Goal: Navigation & Orientation: Find specific page/section

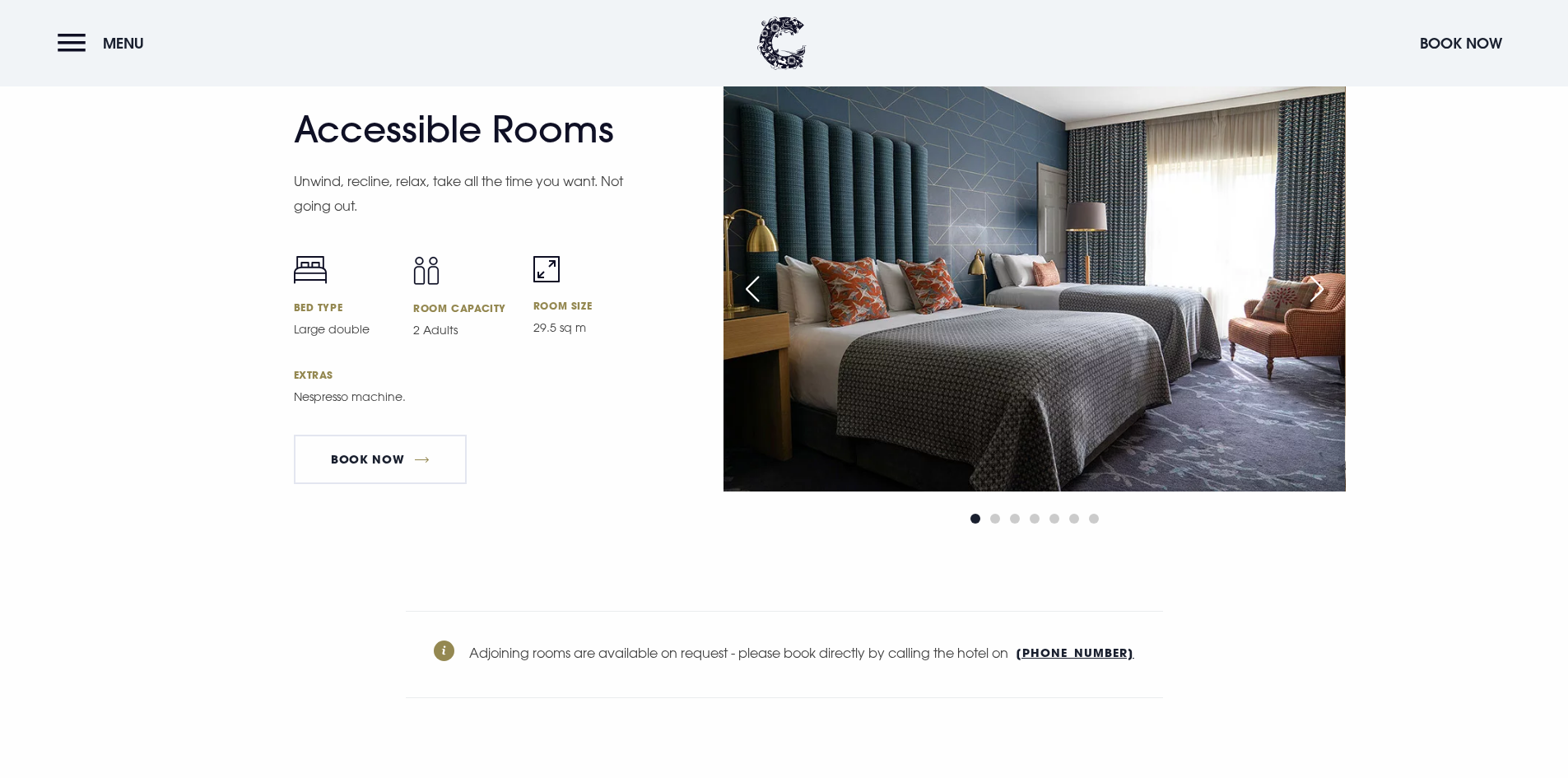
scroll to position [5350, 0]
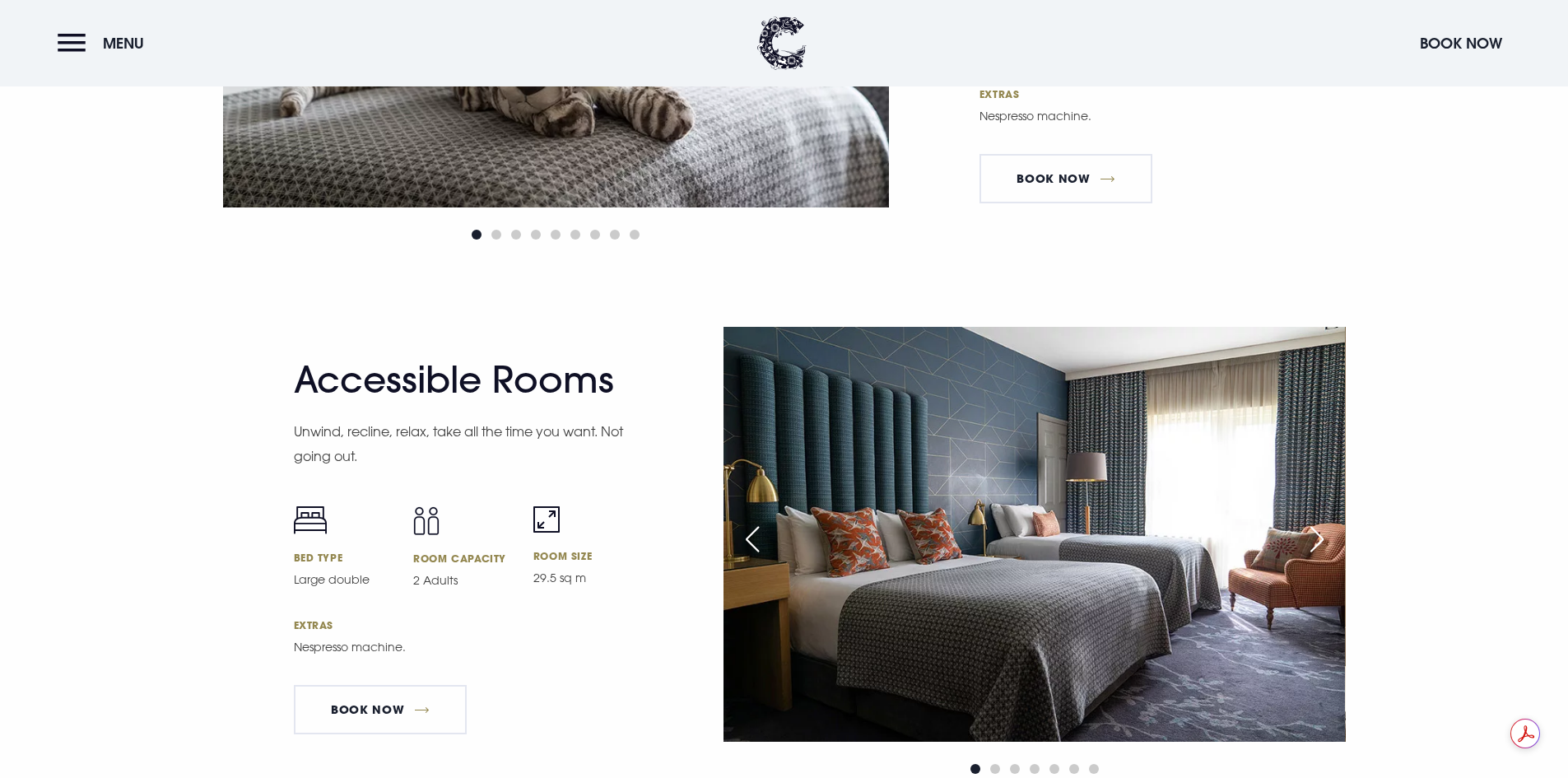
click at [1315, 544] on div "Next slide" at bounding box center [1317, 539] width 41 height 36
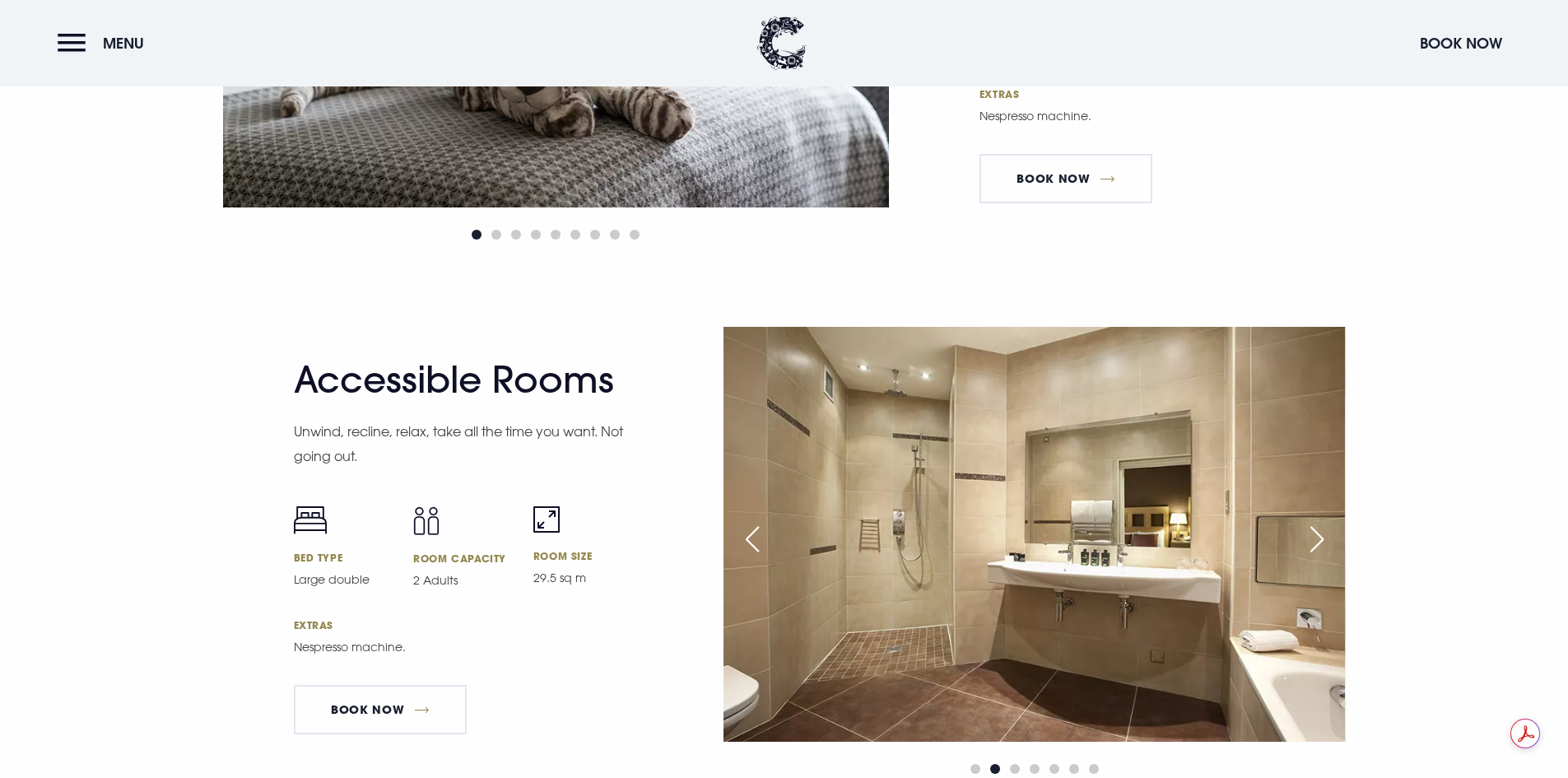
click at [1315, 544] on div "Next slide" at bounding box center [1317, 539] width 41 height 36
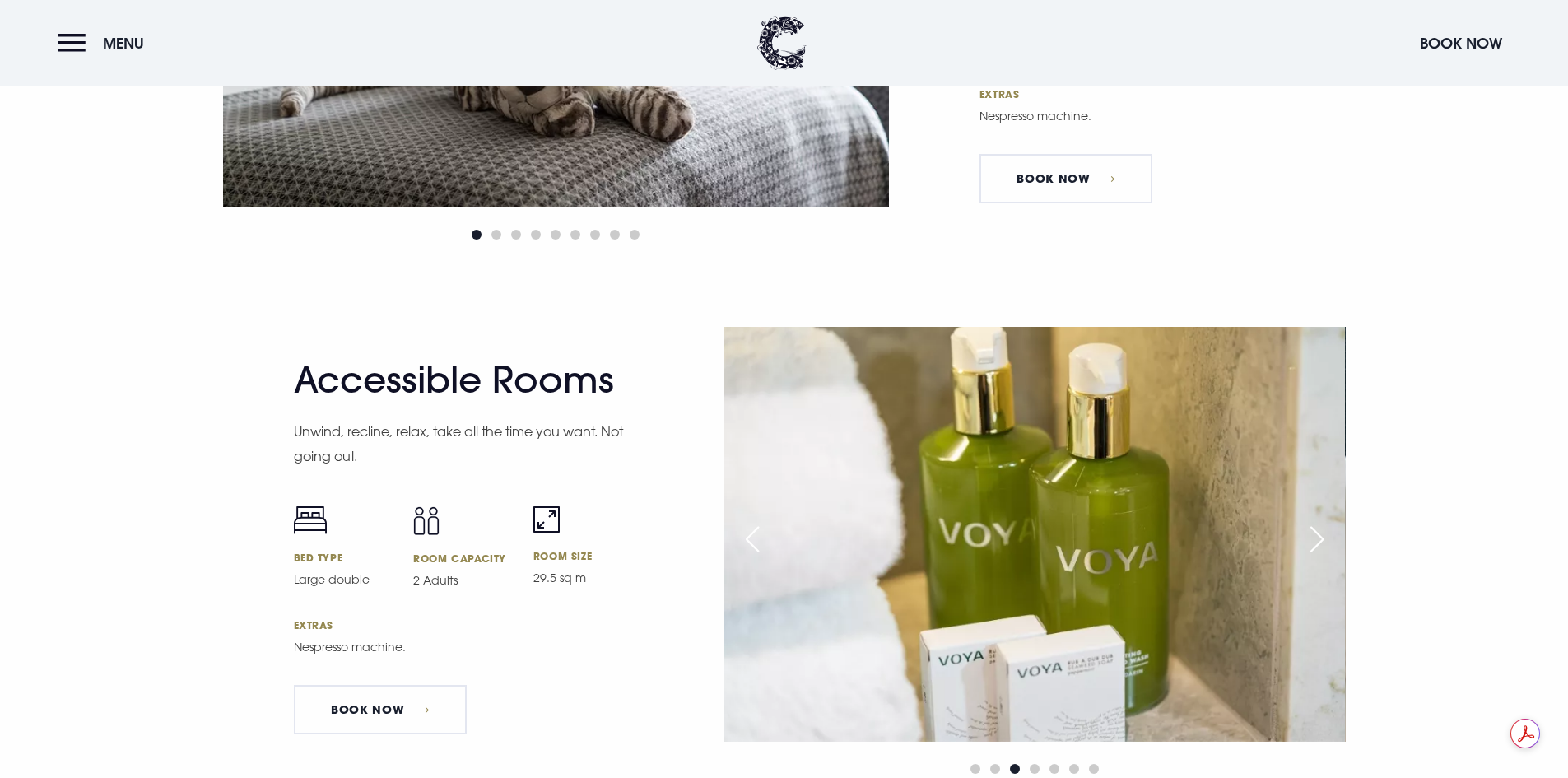
click at [1315, 544] on div "Next slide" at bounding box center [1317, 539] width 41 height 36
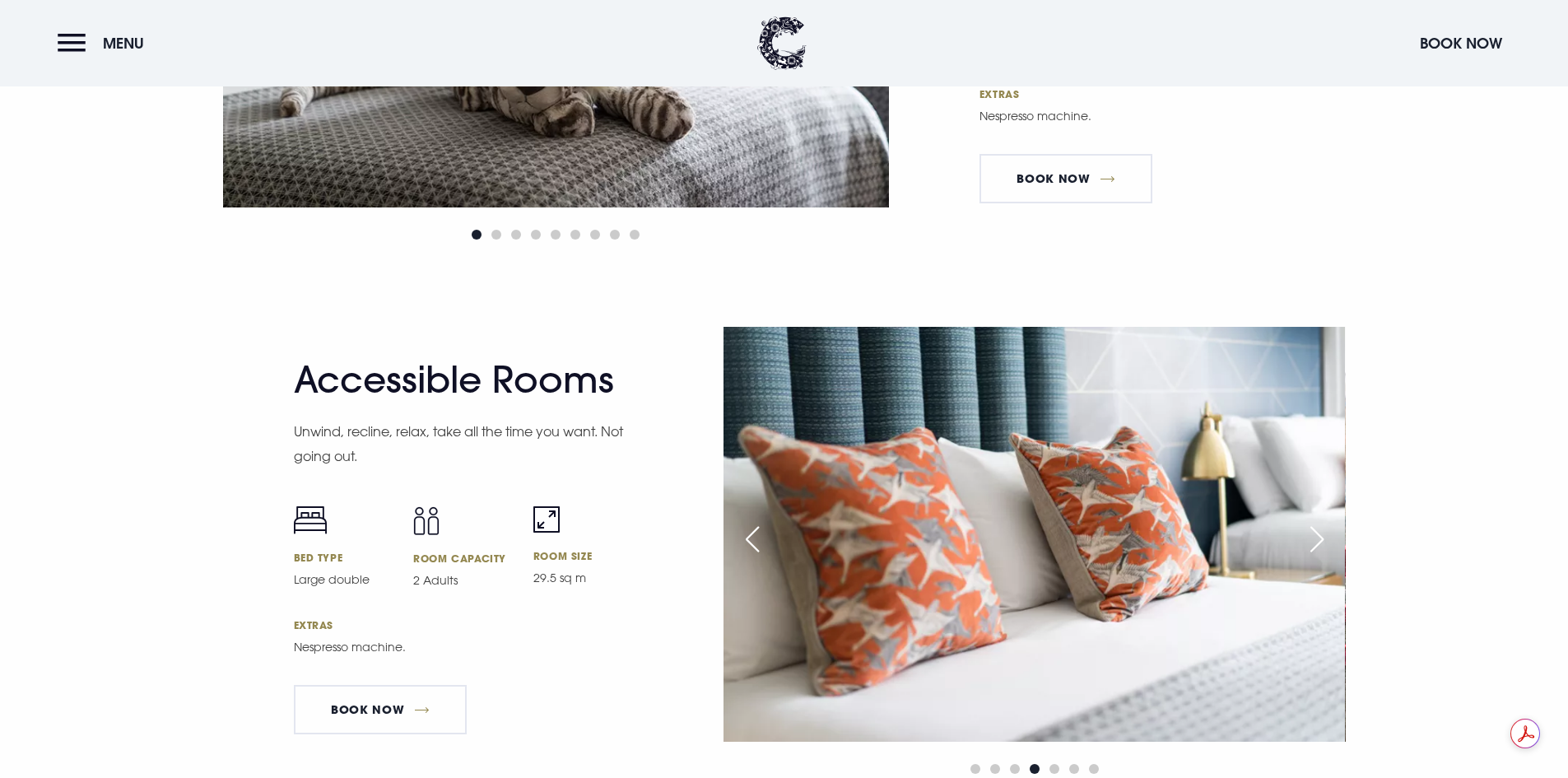
click at [1315, 544] on div "Next slide" at bounding box center [1317, 539] width 41 height 36
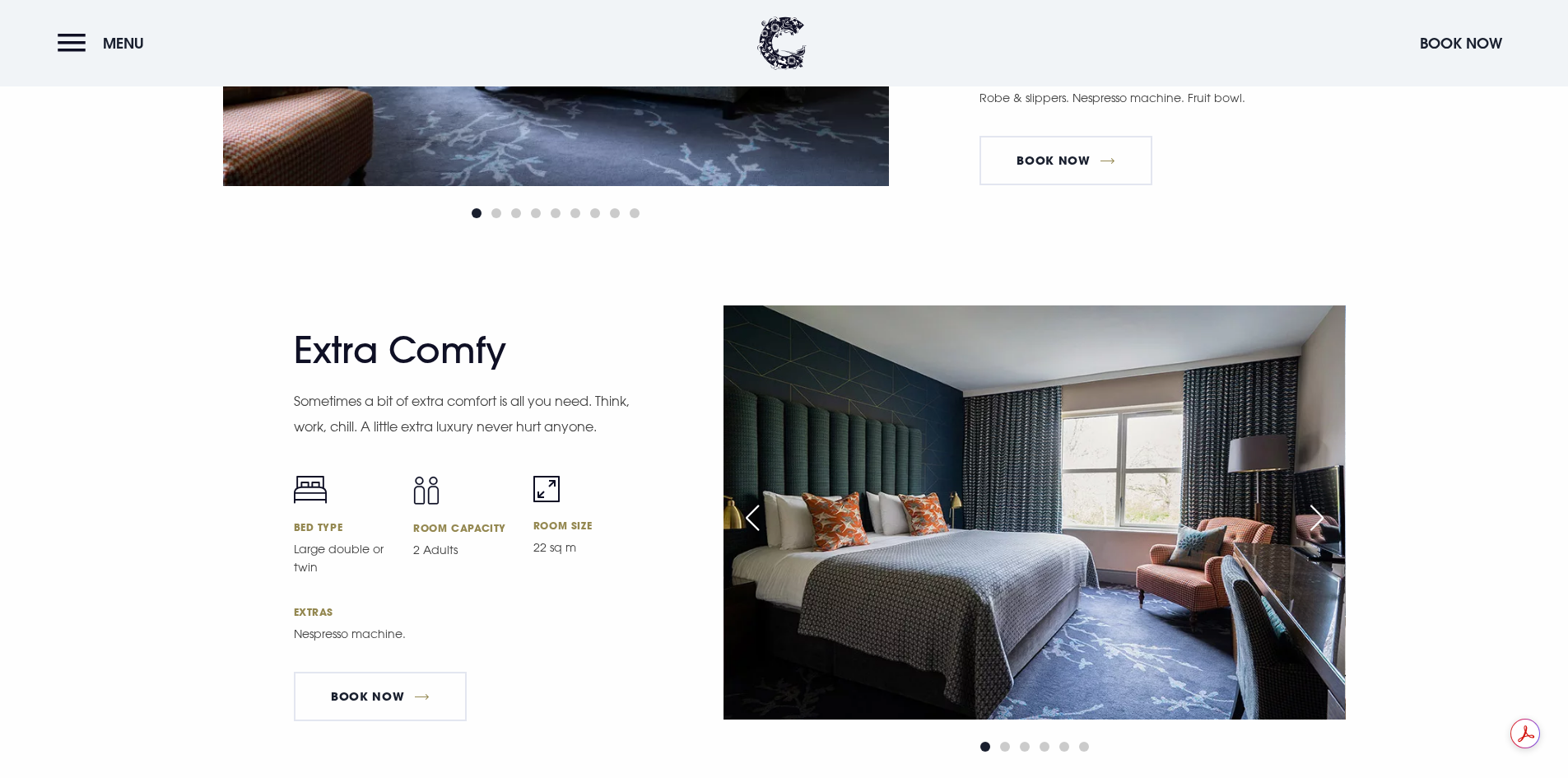
scroll to position [4444, 0]
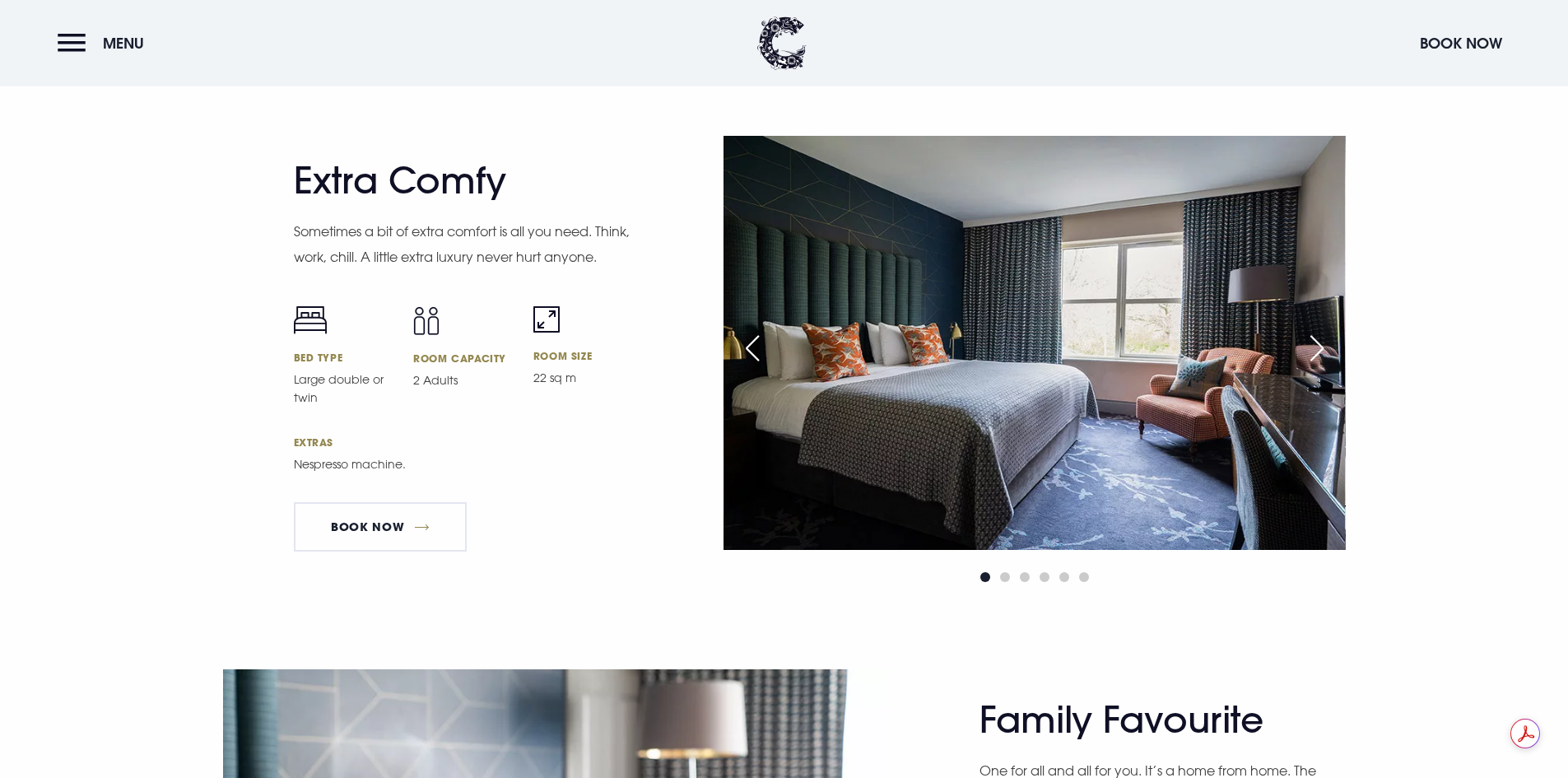
click at [1320, 346] on div "Next slide" at bounding box center [1317, 348] width 41 height 36
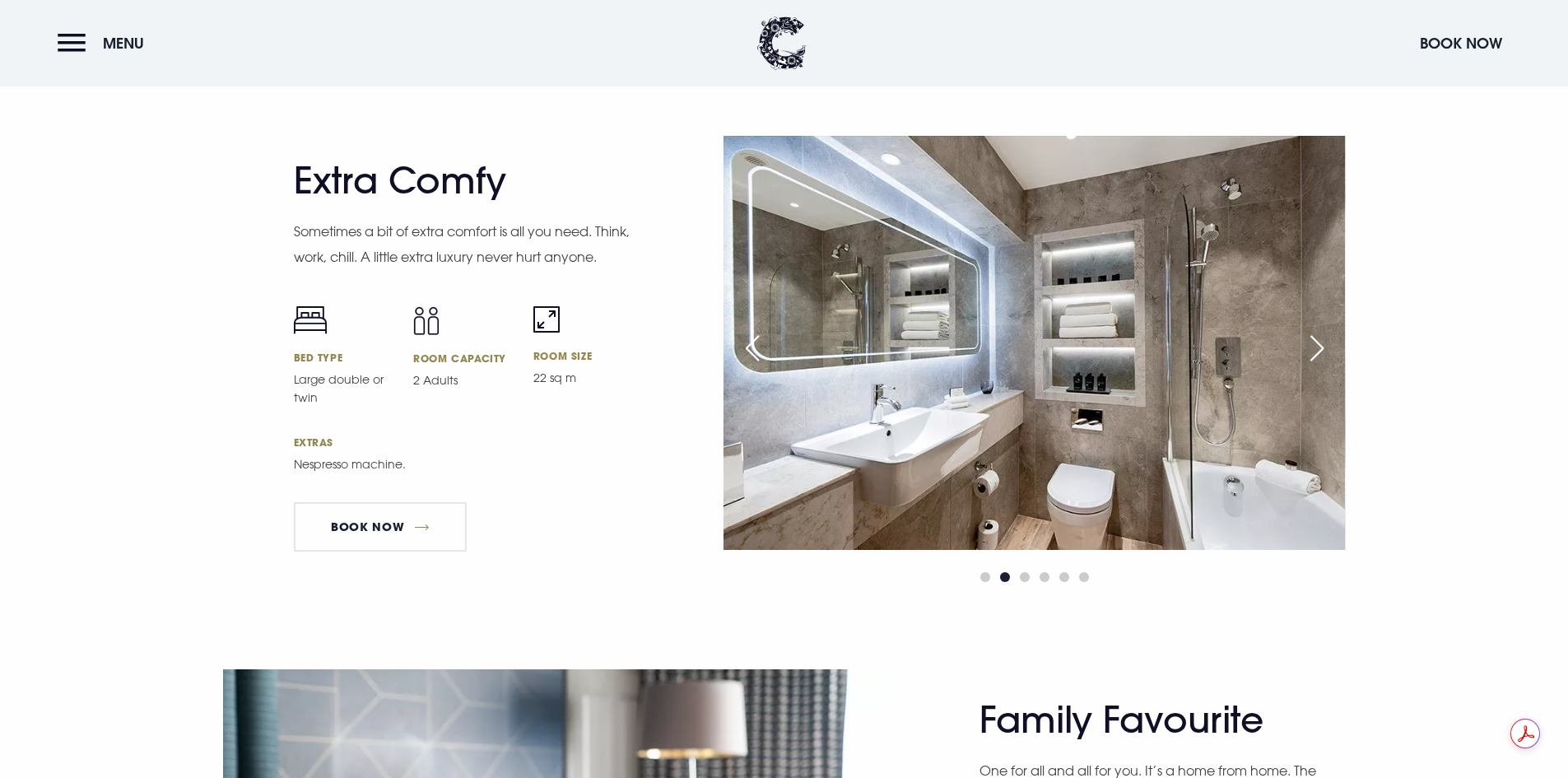
click at [1320, 346] on div "Next slide" at bounding box center [1317, 348] width 41 height 36
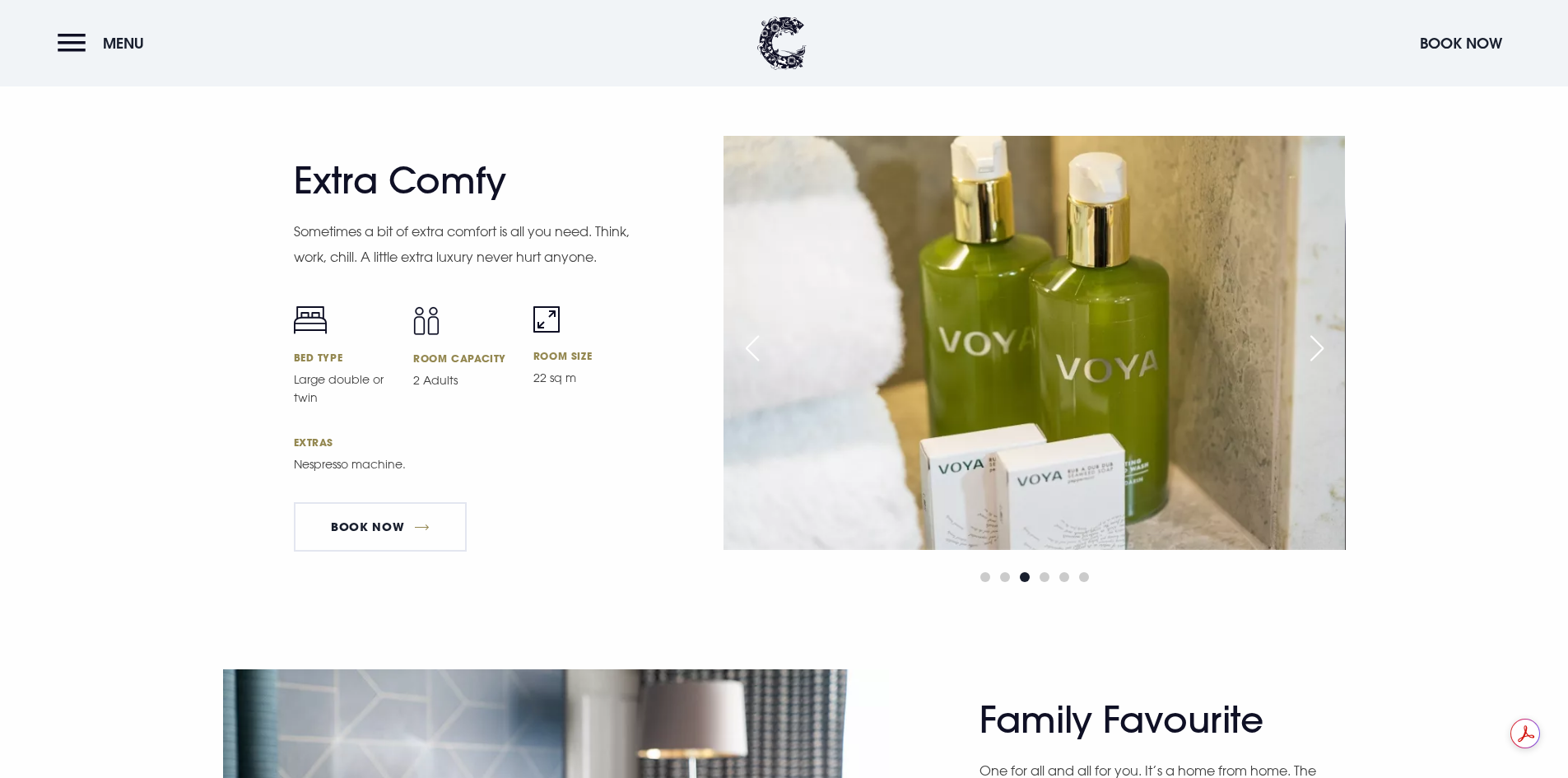
click at [1320, 346] on div "Next slide" at bounding box center [1317, 348] width 41 height 36
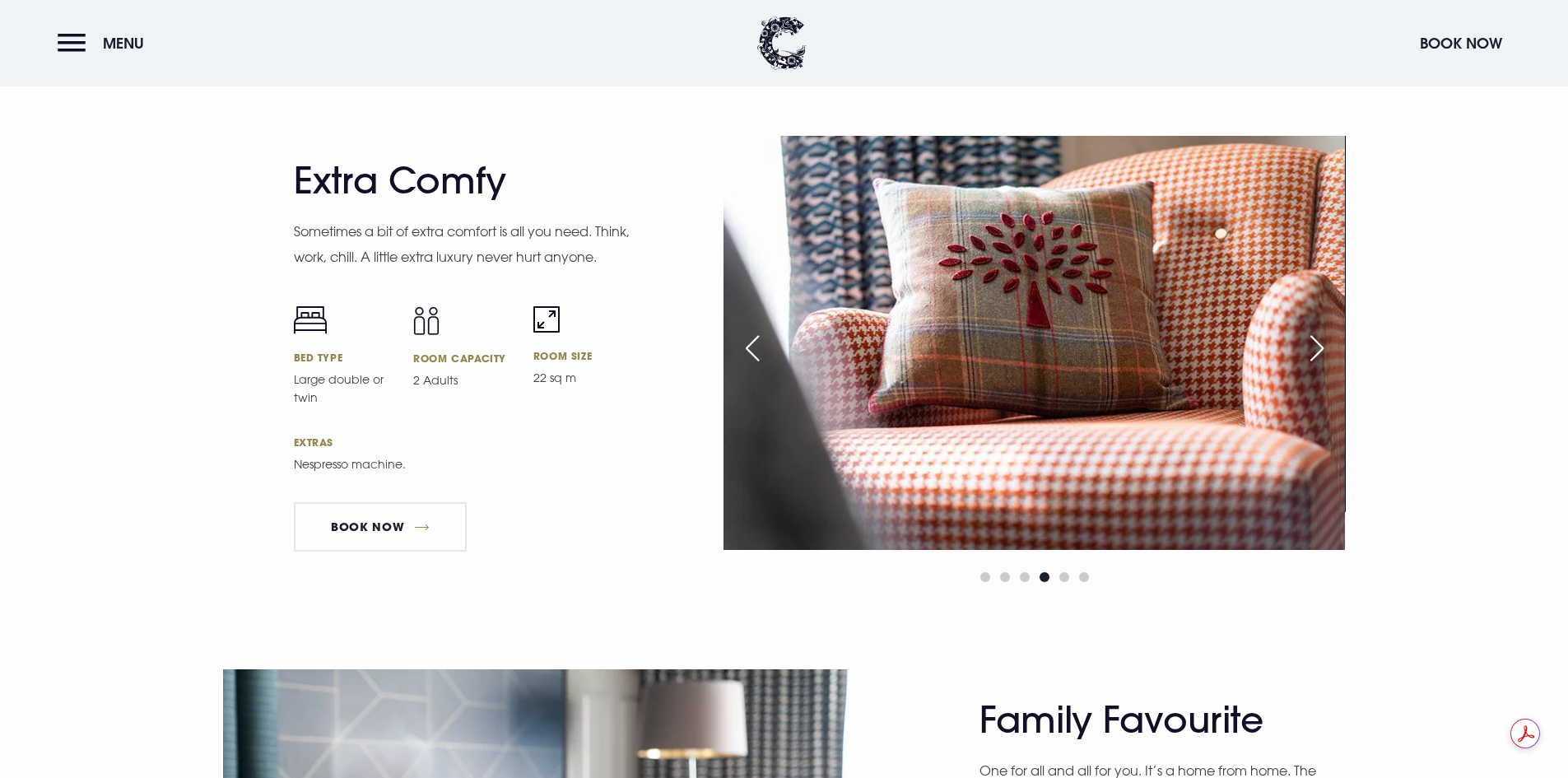
click at [1320, 346] on div "Next slide" at bounding box center [1317, 348] width 41 height 36
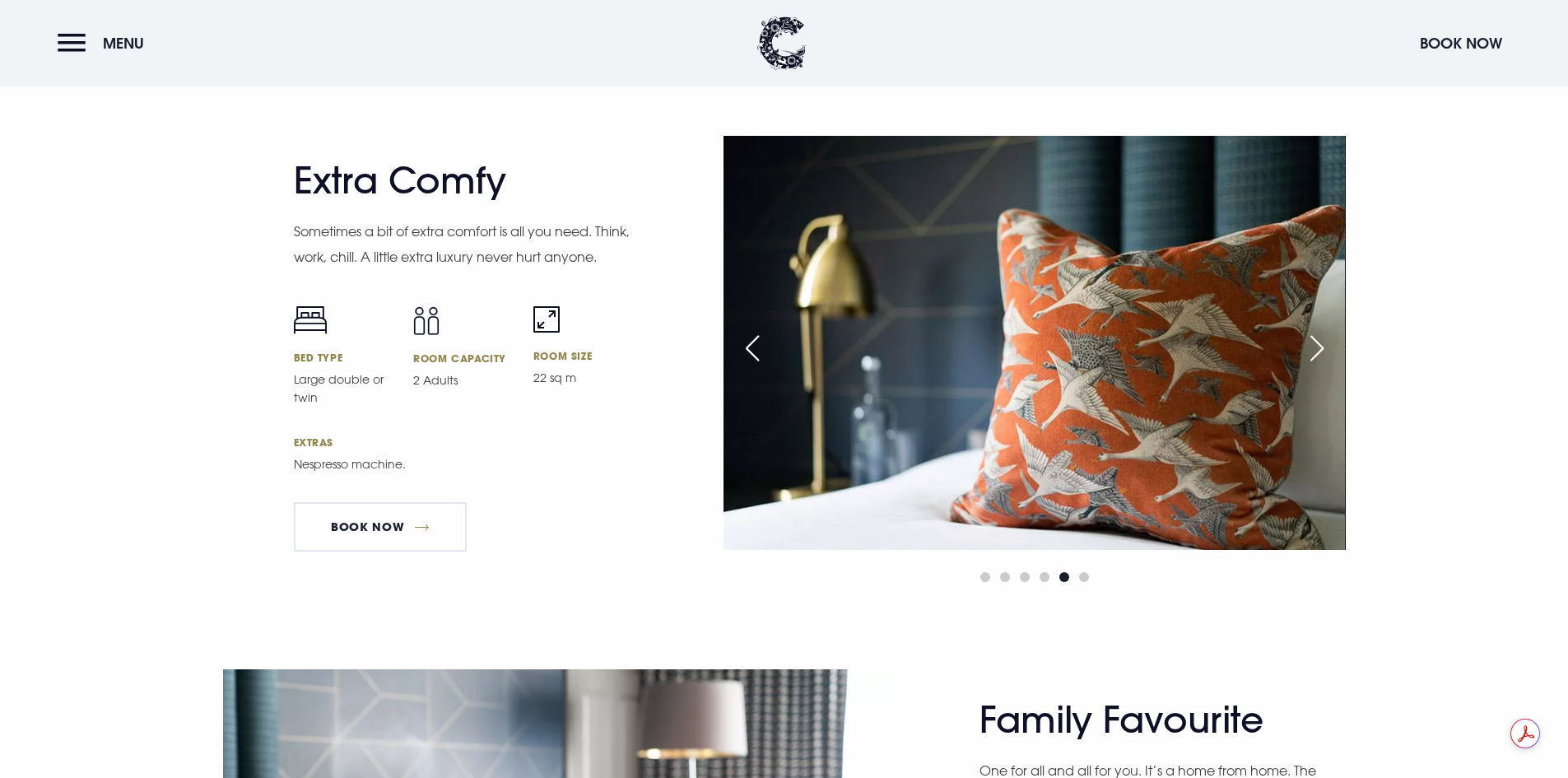
click at [1320, 346] on div "Next slide" at bounding box center [1317, 348] width 41 height 36
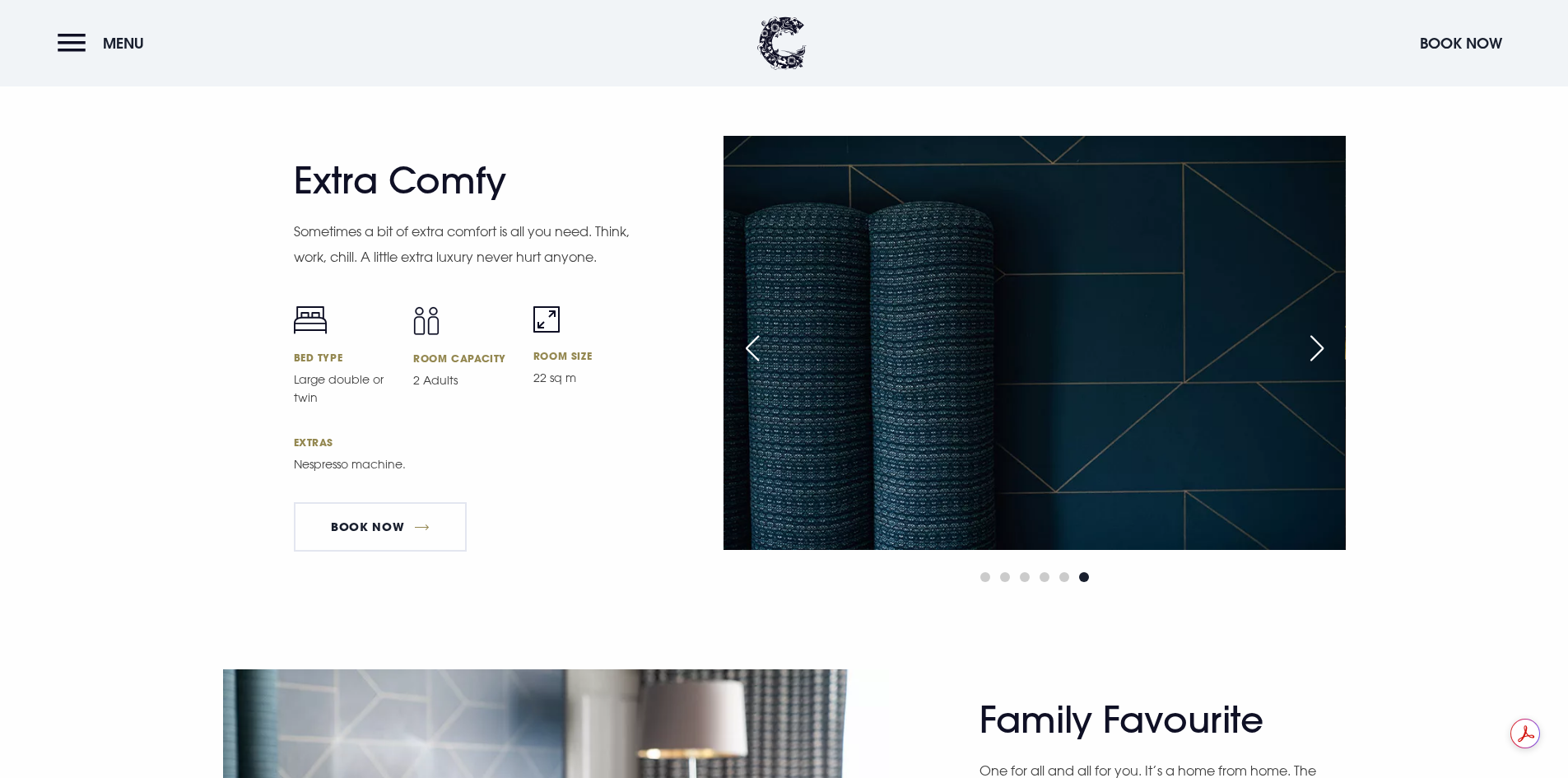
click at [1320, 346] on div "Next slide" at bounding box center [1317, 348] width 41 height 36
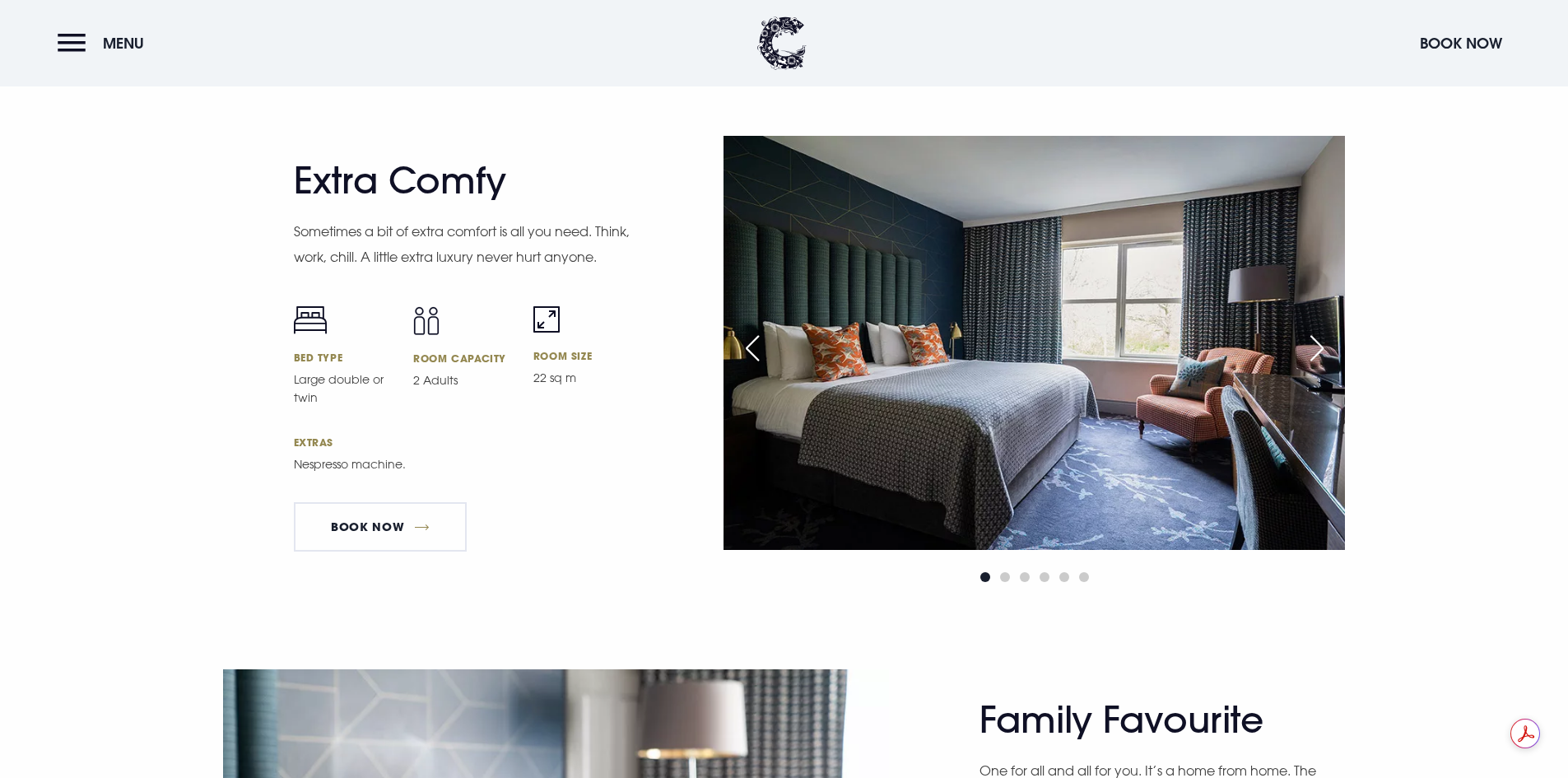
click at [1320, 346] on div "Next slide" at bounding box center [1317, 348] width 41 height 36
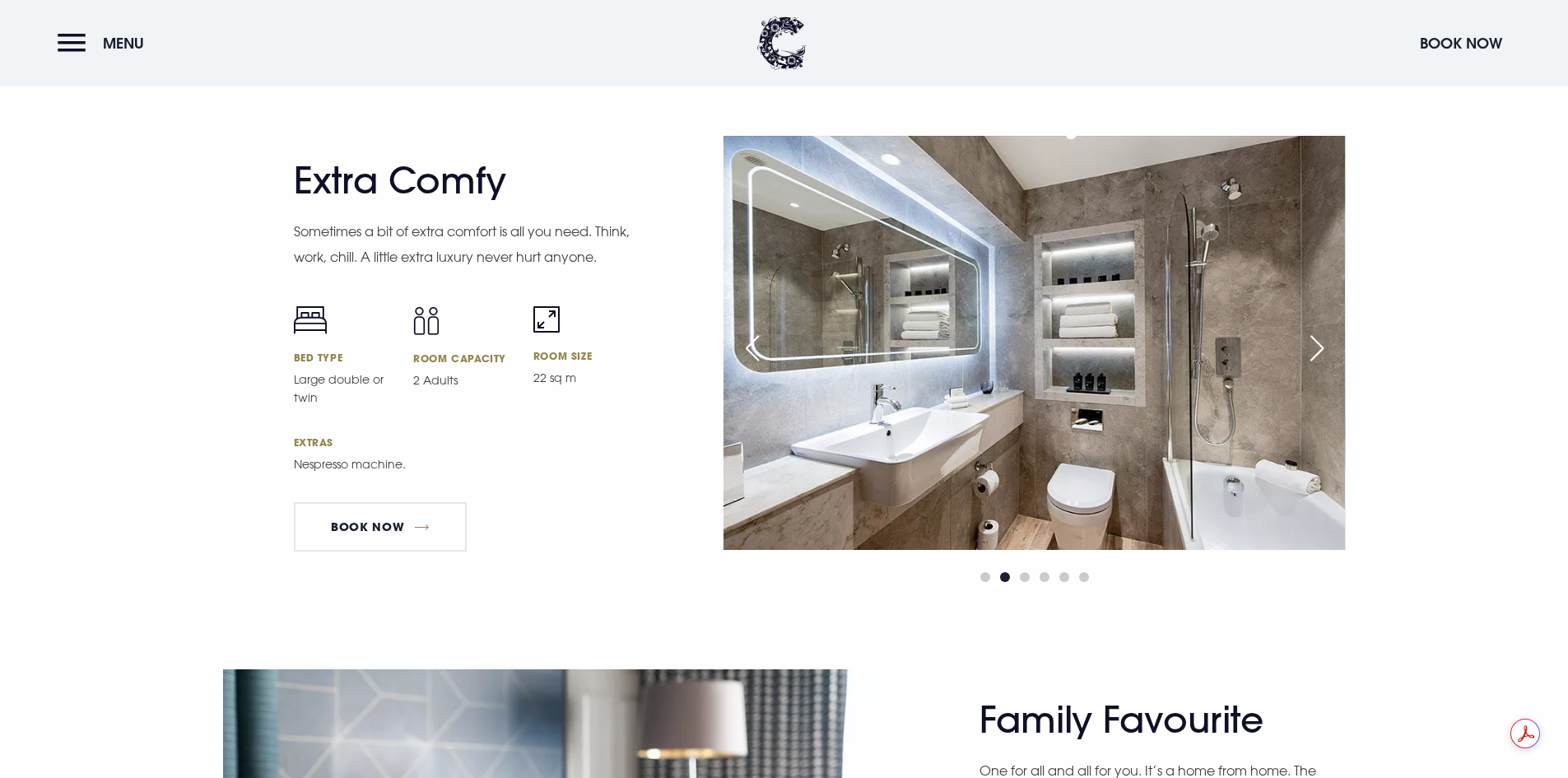
click at [1320, 346] on div "Next slide" at bounding box center [1317, 348] width 41 height 36
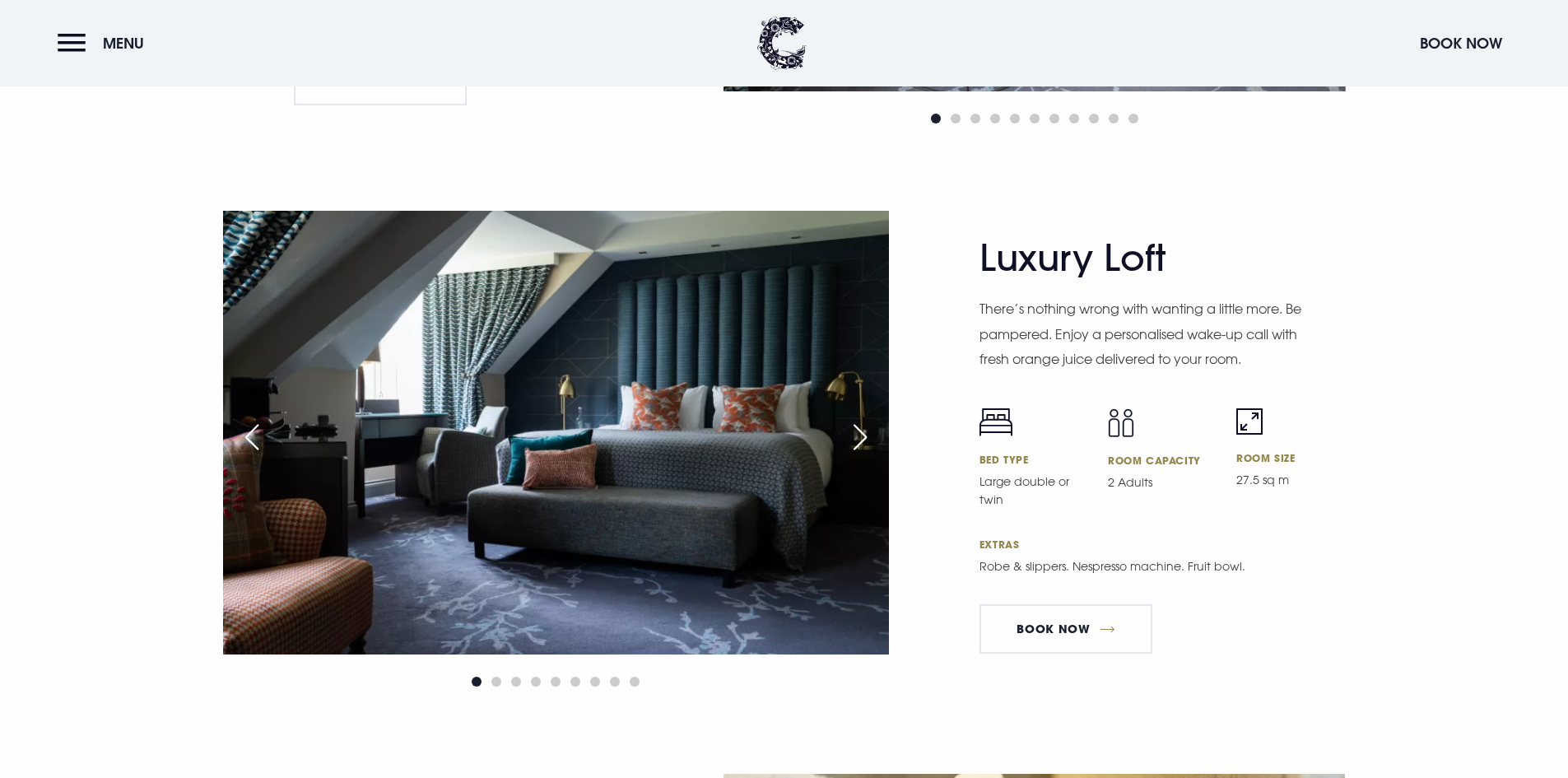
scroll to position [3786, 0]
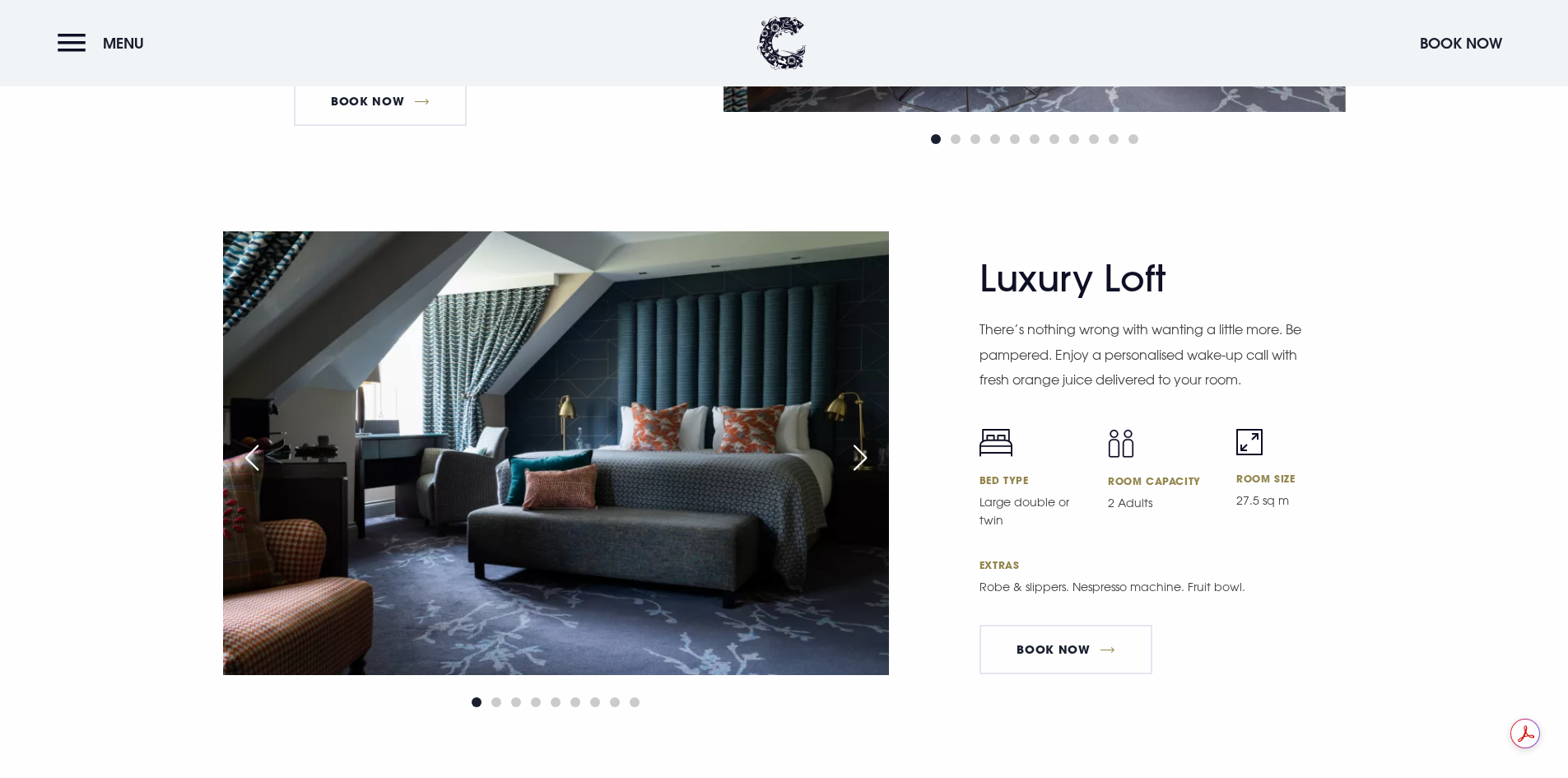
click at [862, 459] on div "Next slide" at bounding box center [860, 458] width 41 height 36
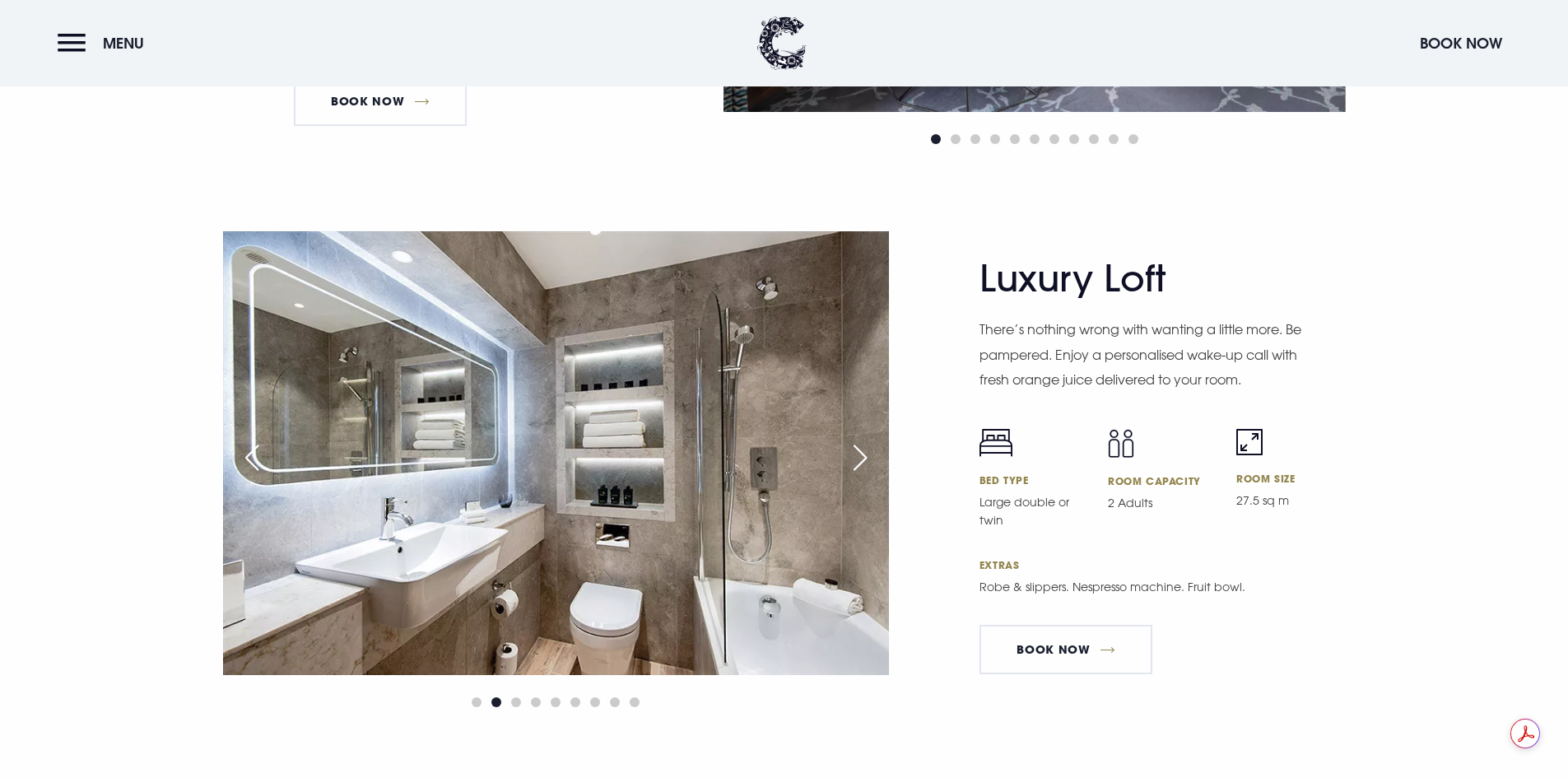
click at [862, 459] on div "Next slide" at bounding box center [860, 458] width 41 height 36
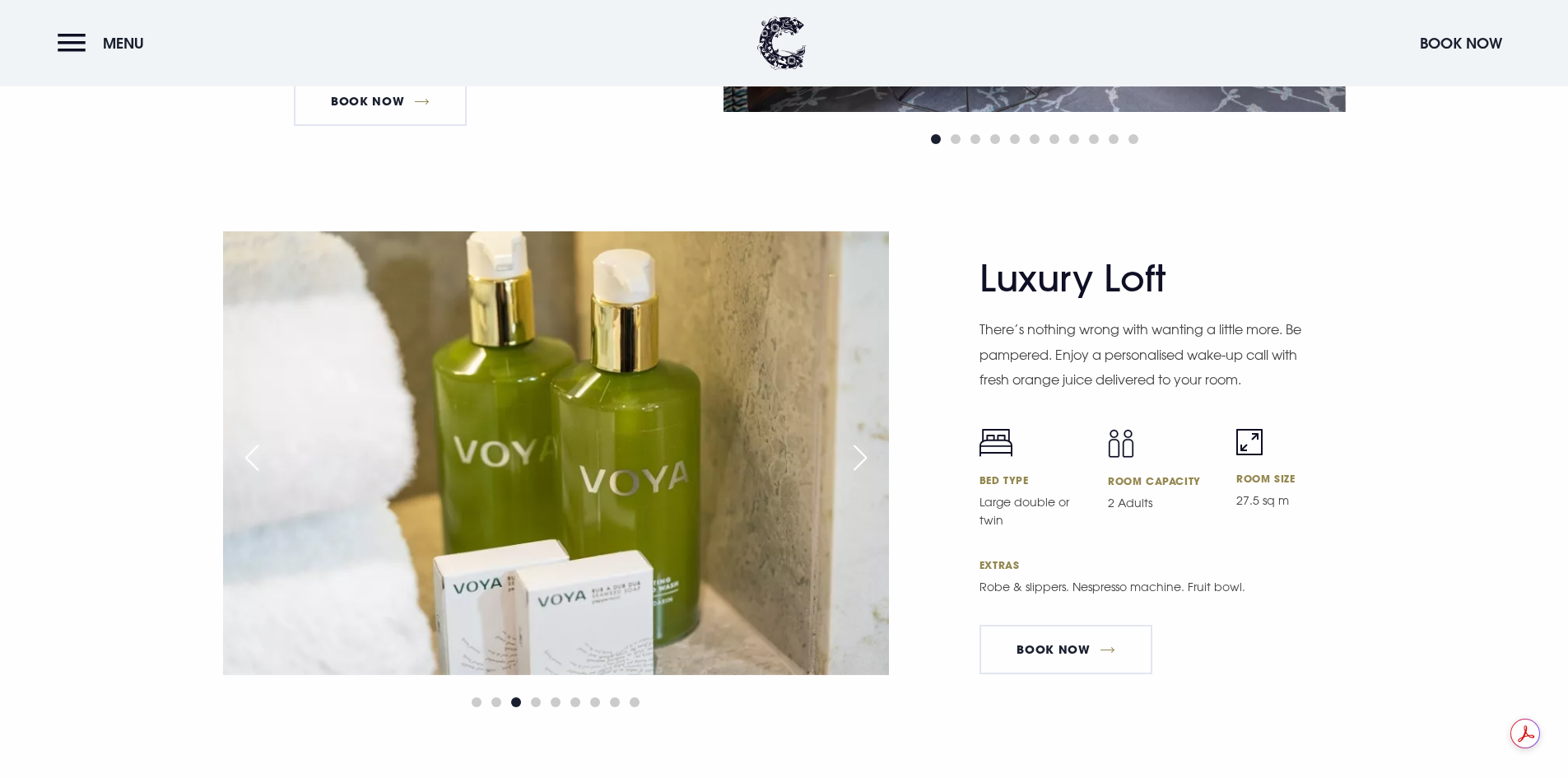
click at [862, 459] on div "Next slide" at bounding box center [860, 458] width 41 height 36
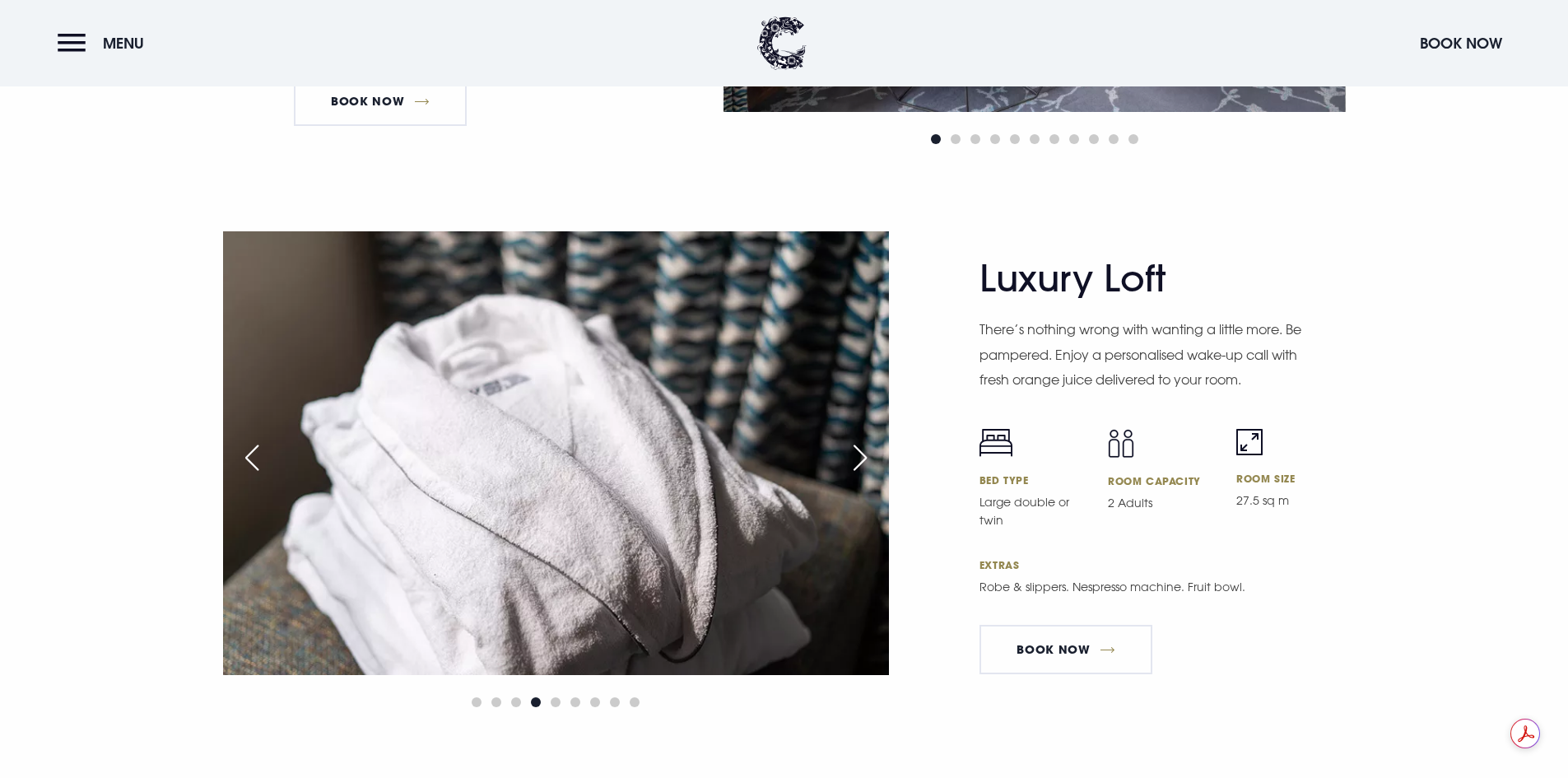
click at [862, 459] on div "Next slide" at bounding box center [860, 458] width 41 height 36
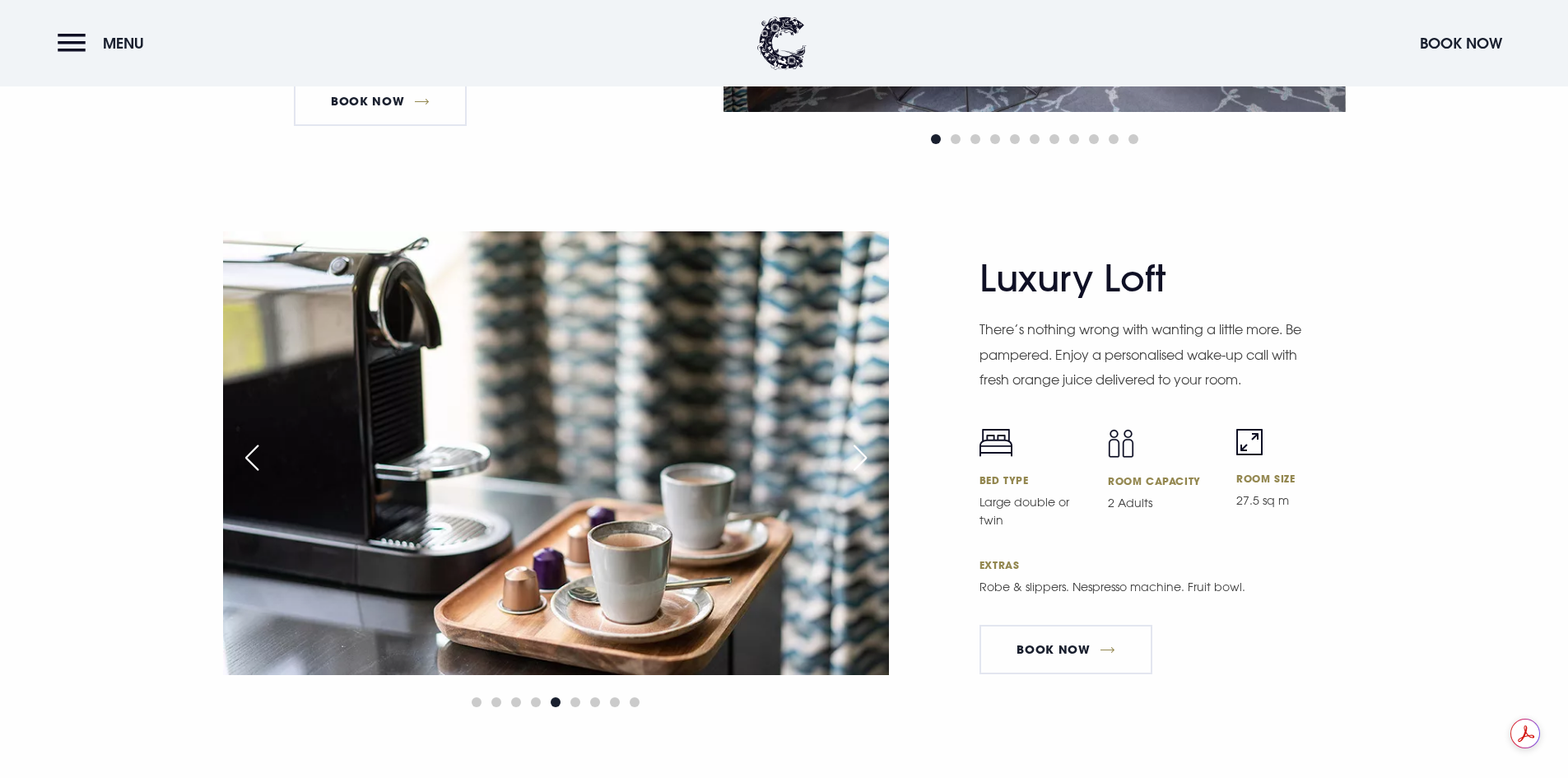
click at [862, 459] on div "Next slide" at bounding box center [860, 458] width 41 height 36
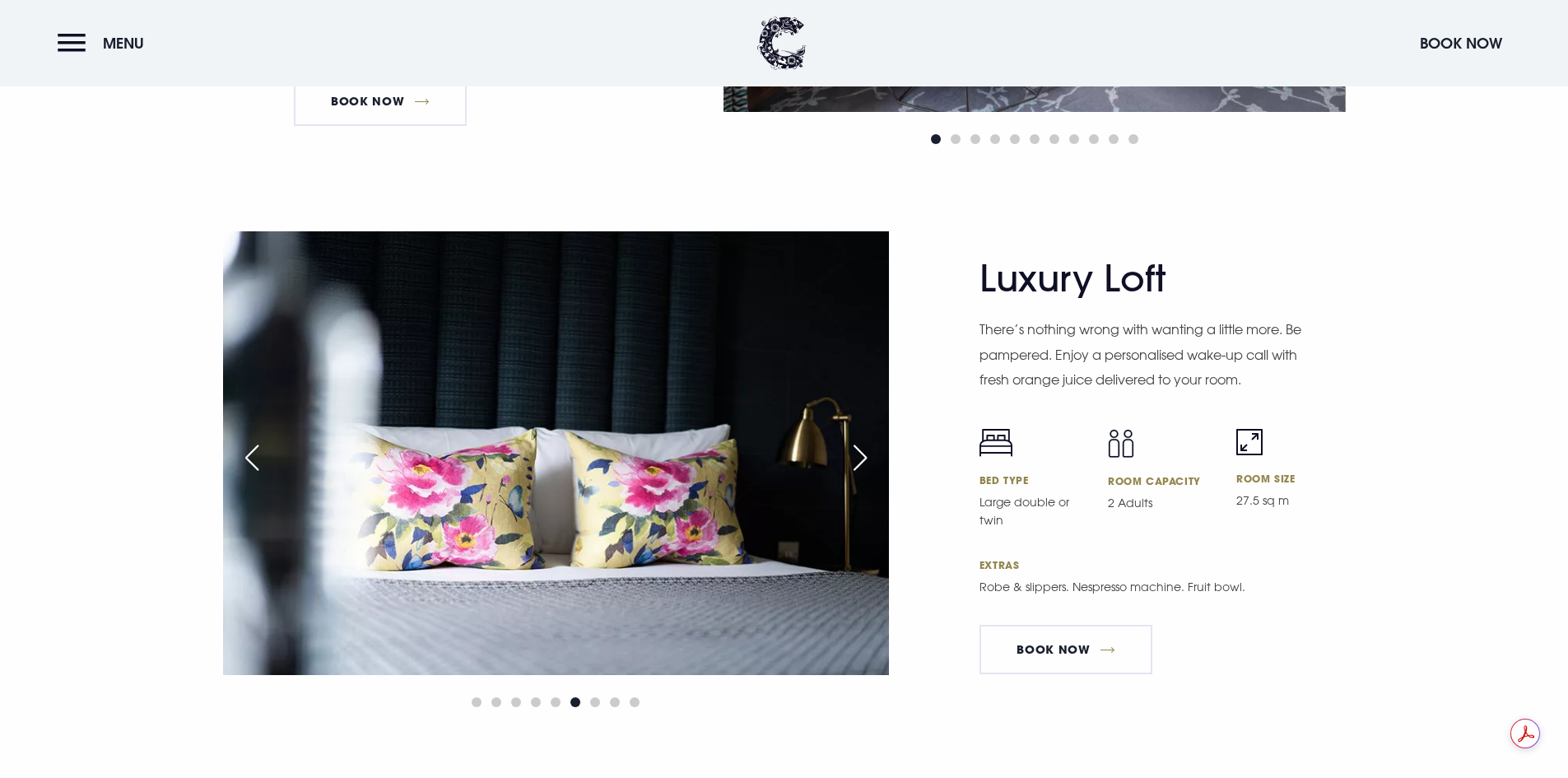
click at [862, 459] on div "Next slide" at bounding box center [860, 458] width 41 height 36
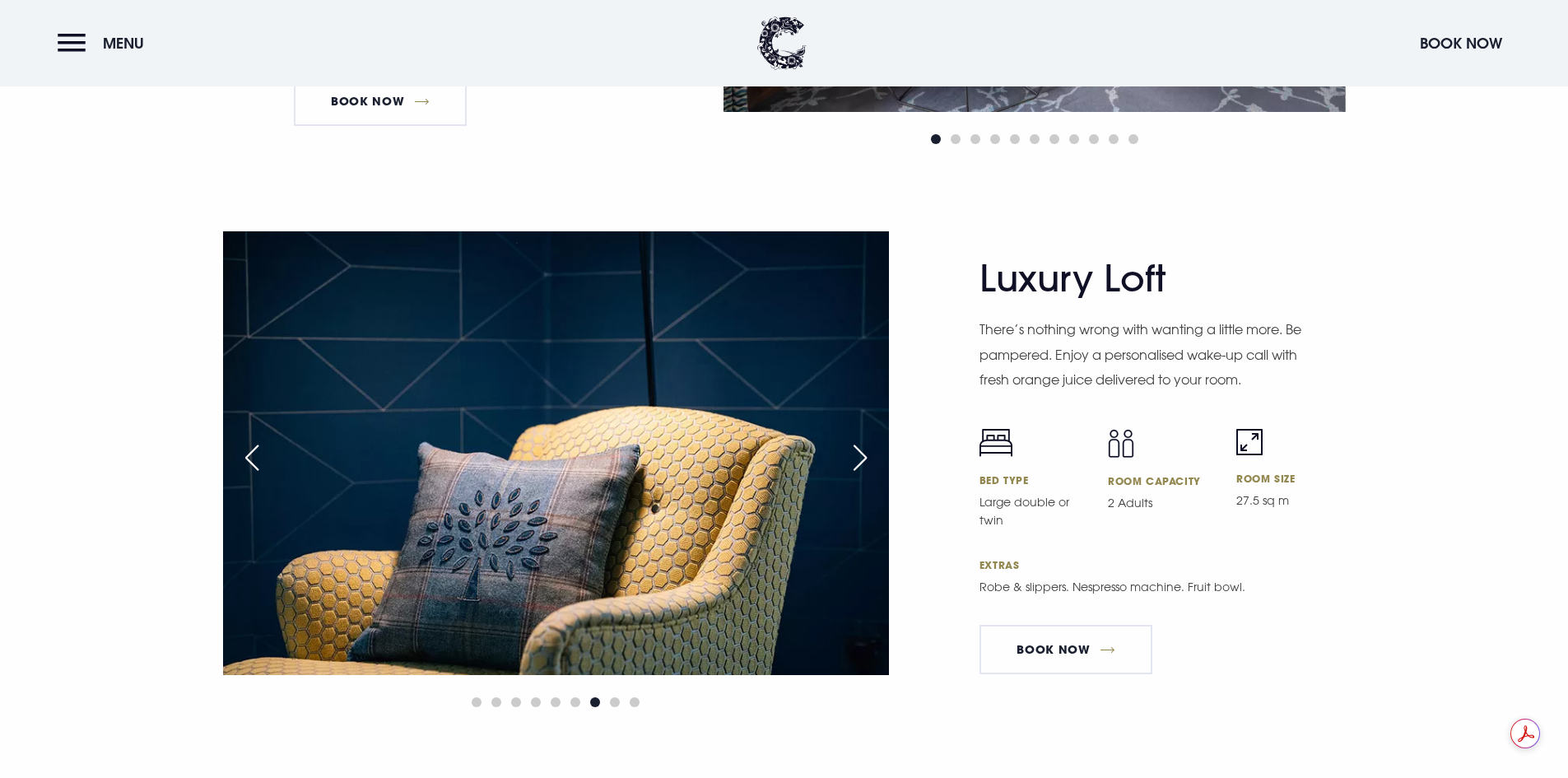
click at [862, 459] on div "Next slide" at bounding box center [860, 458] width 41 height 36
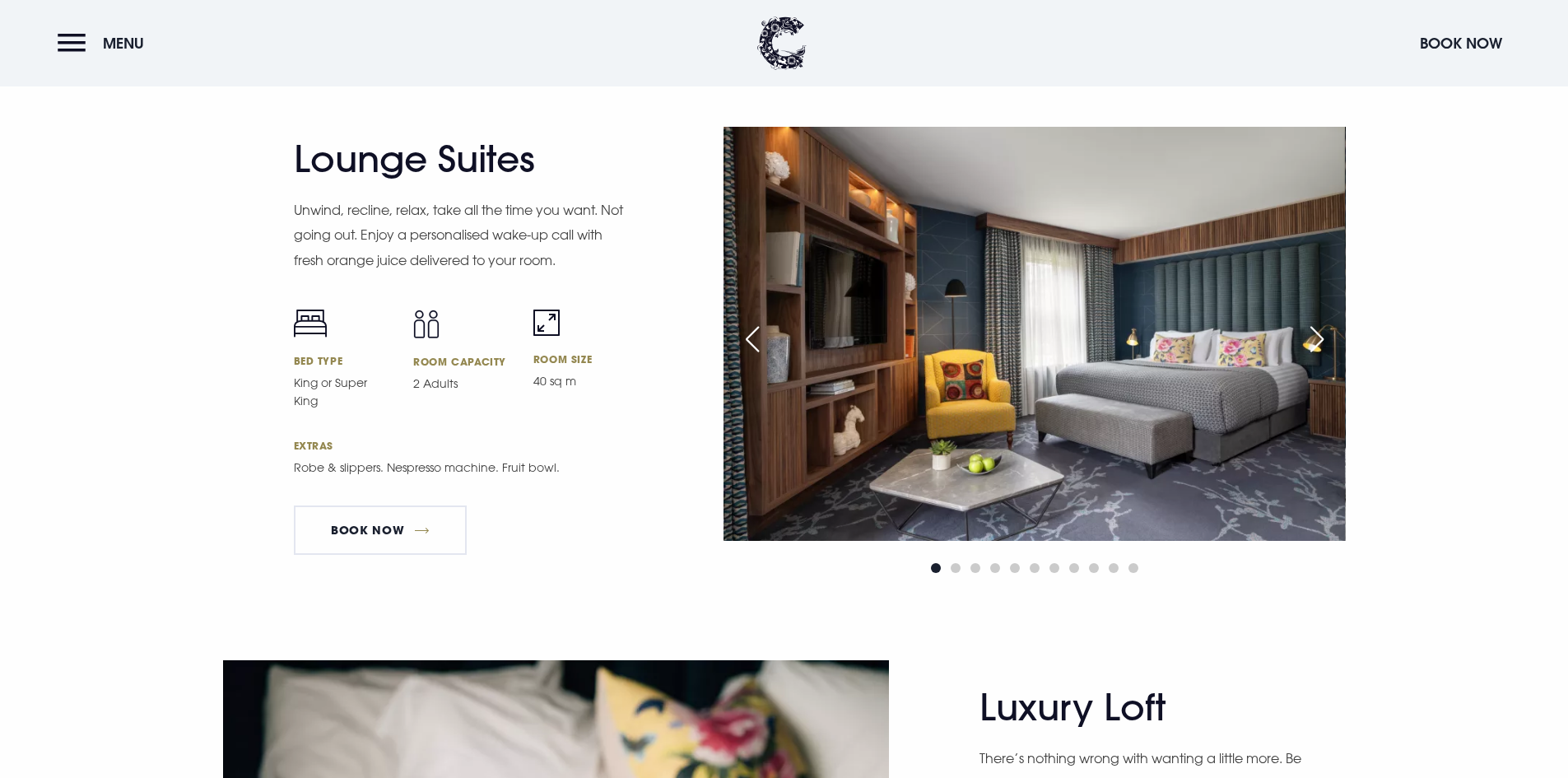
scroll to position [3292, 0]
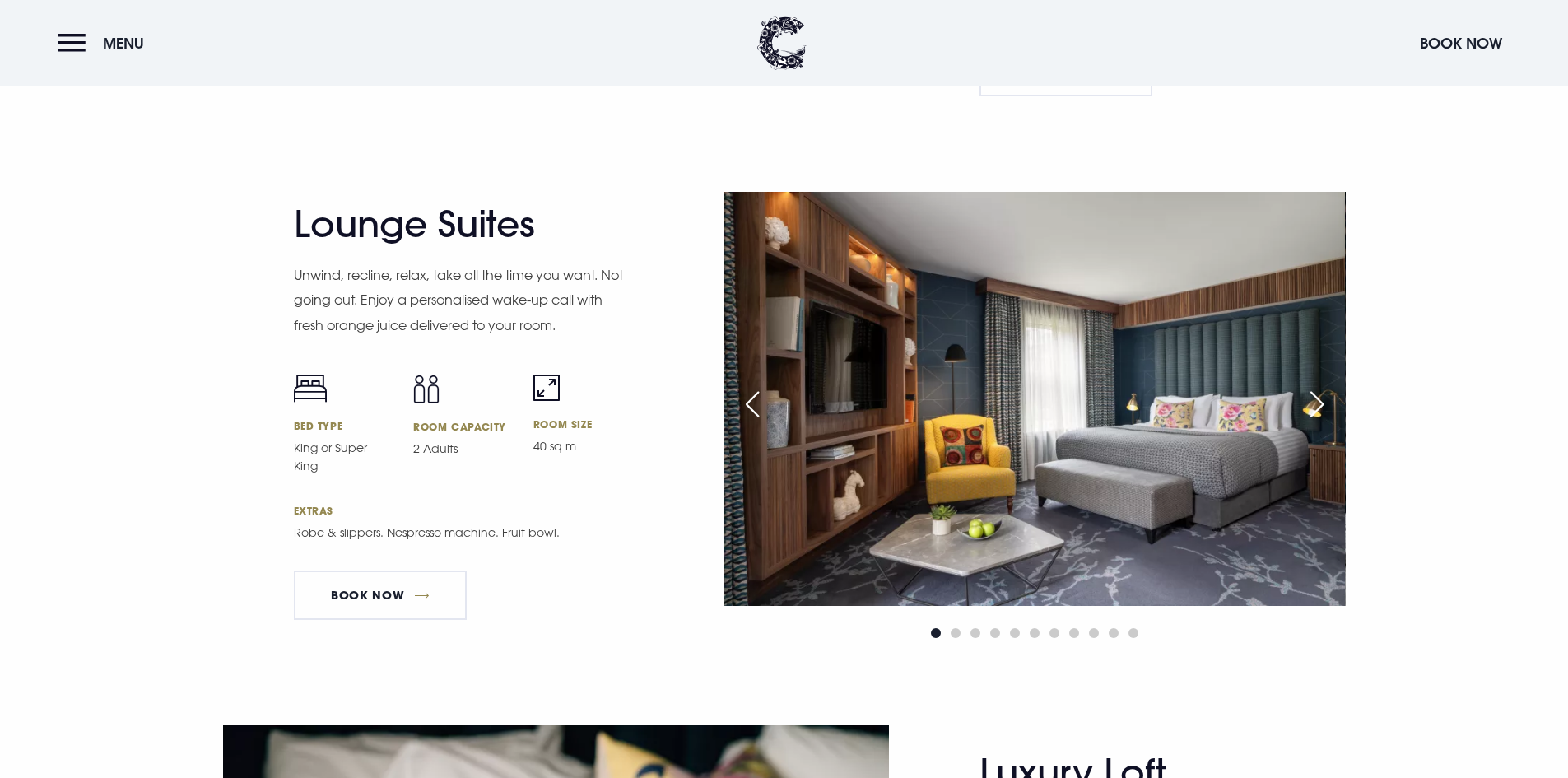
click at [1311, 392] on div "Next slide" at bounding box center [1317, 404] width 41 height 36
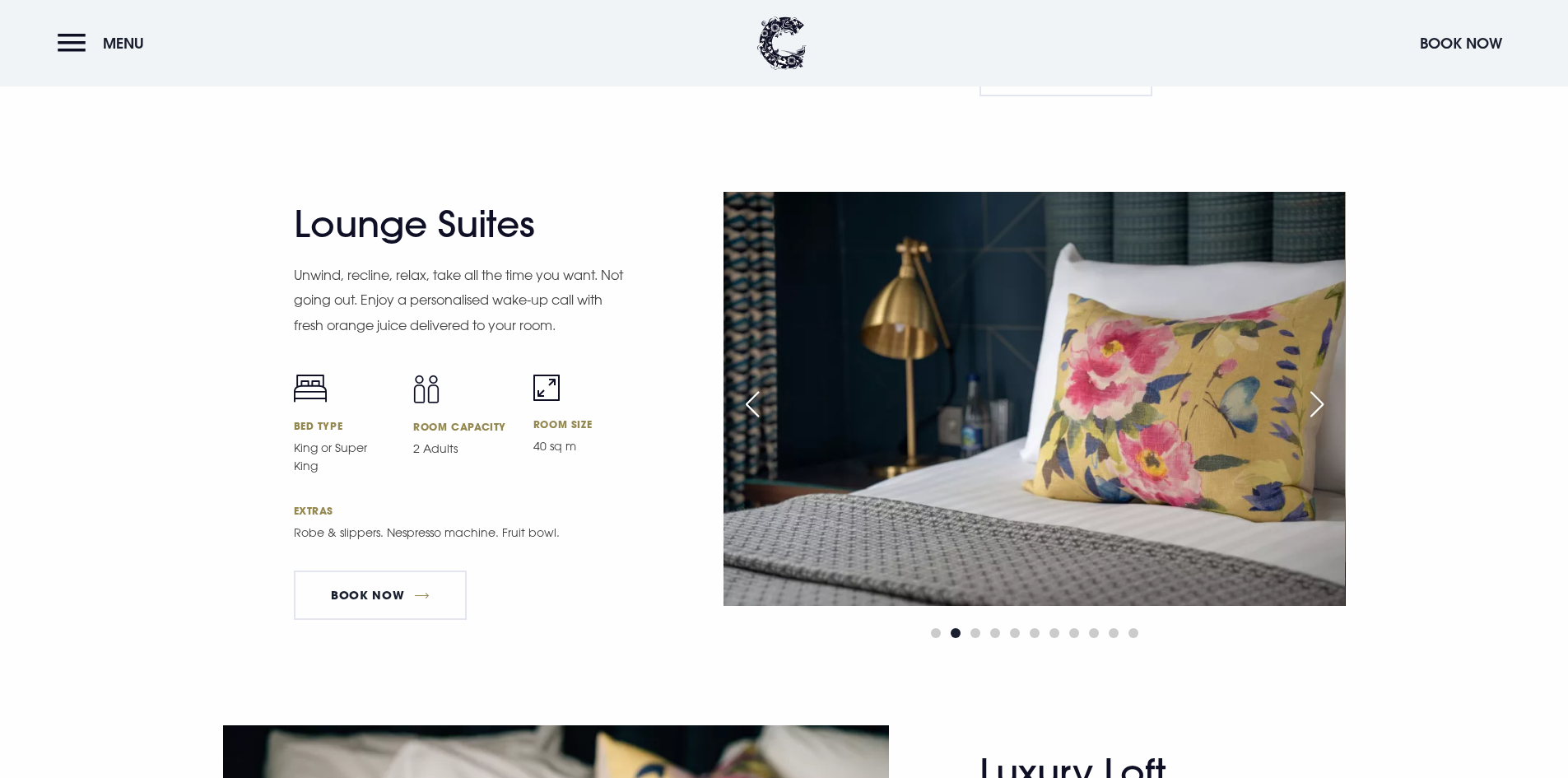
click at [1311, 392] on div "Next slide" at bounding box center [1317, 404] width 41 height 36
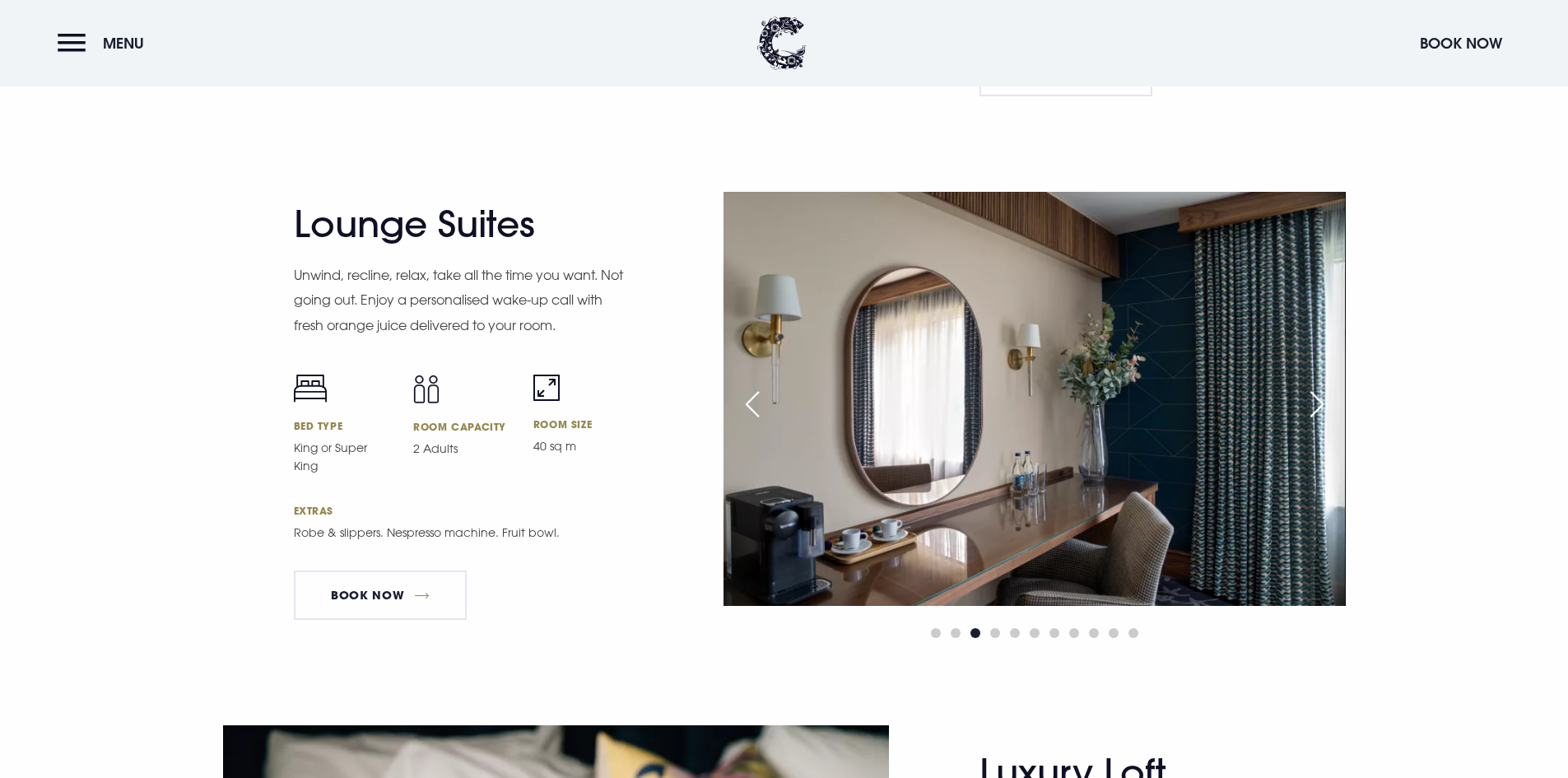
click at [1311, 392] on div "Next slide" at bounding box center [1317, 404] width 41 height 36
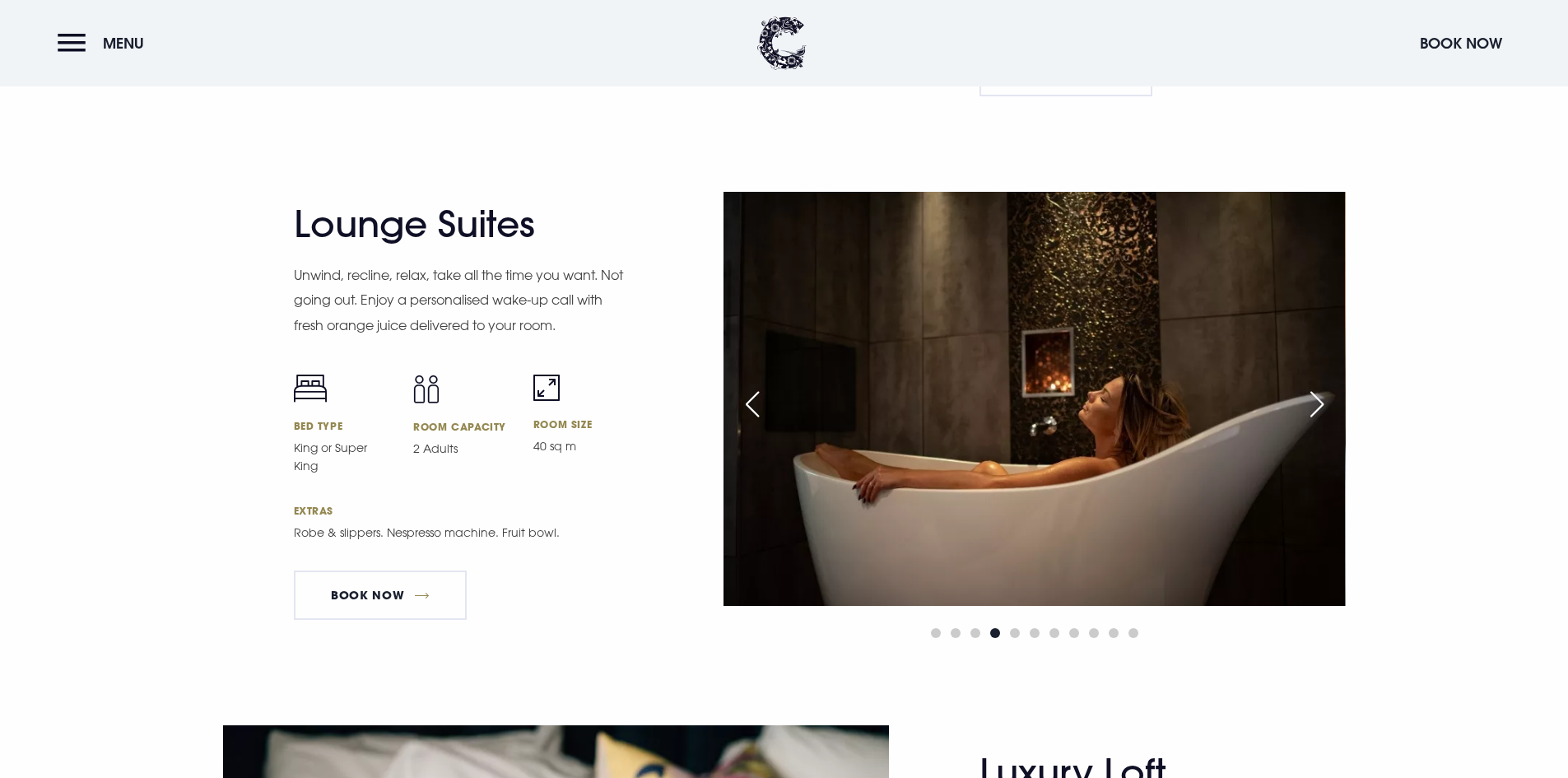
click at [1311, 392] on div "Next slide" at bounding box center [1317, 404] width 41 height 36
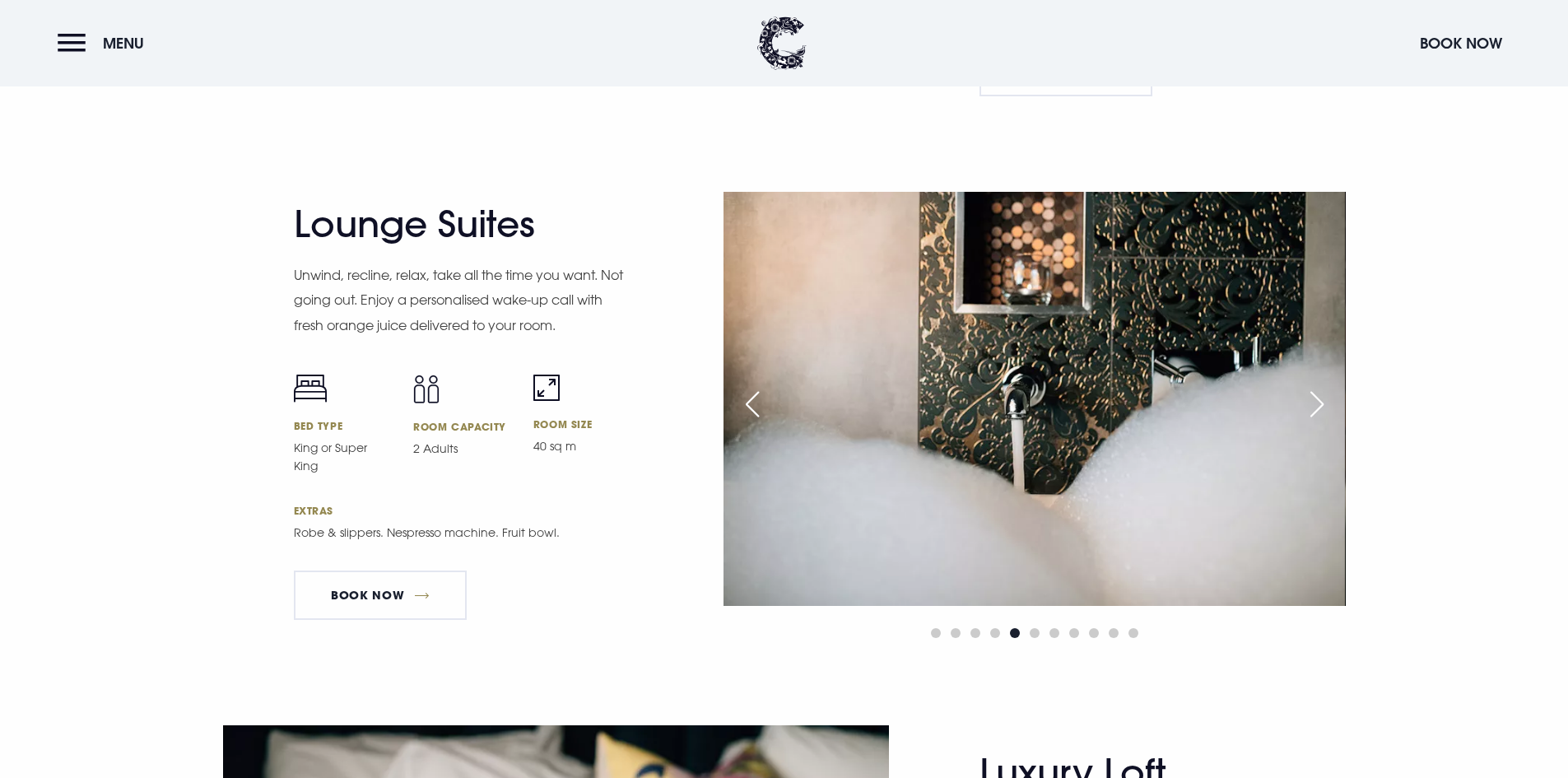
click at [1311, 392] on div "Next slide" at bounding box center [1317, 404] width 41 height 36
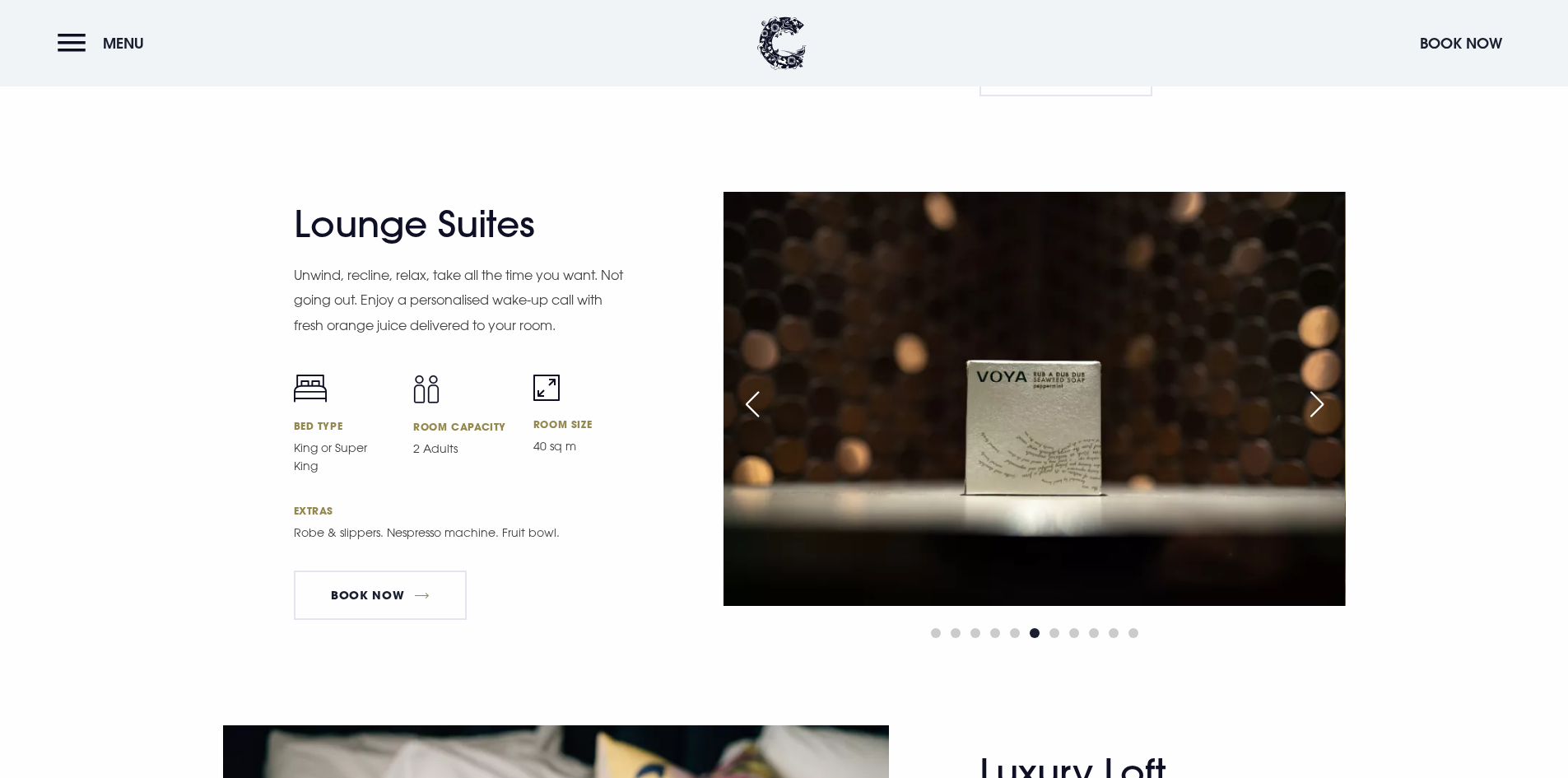
click at [1311, 392] on div "Next slide" at bounding box center [1317, 404] width 41 height 36
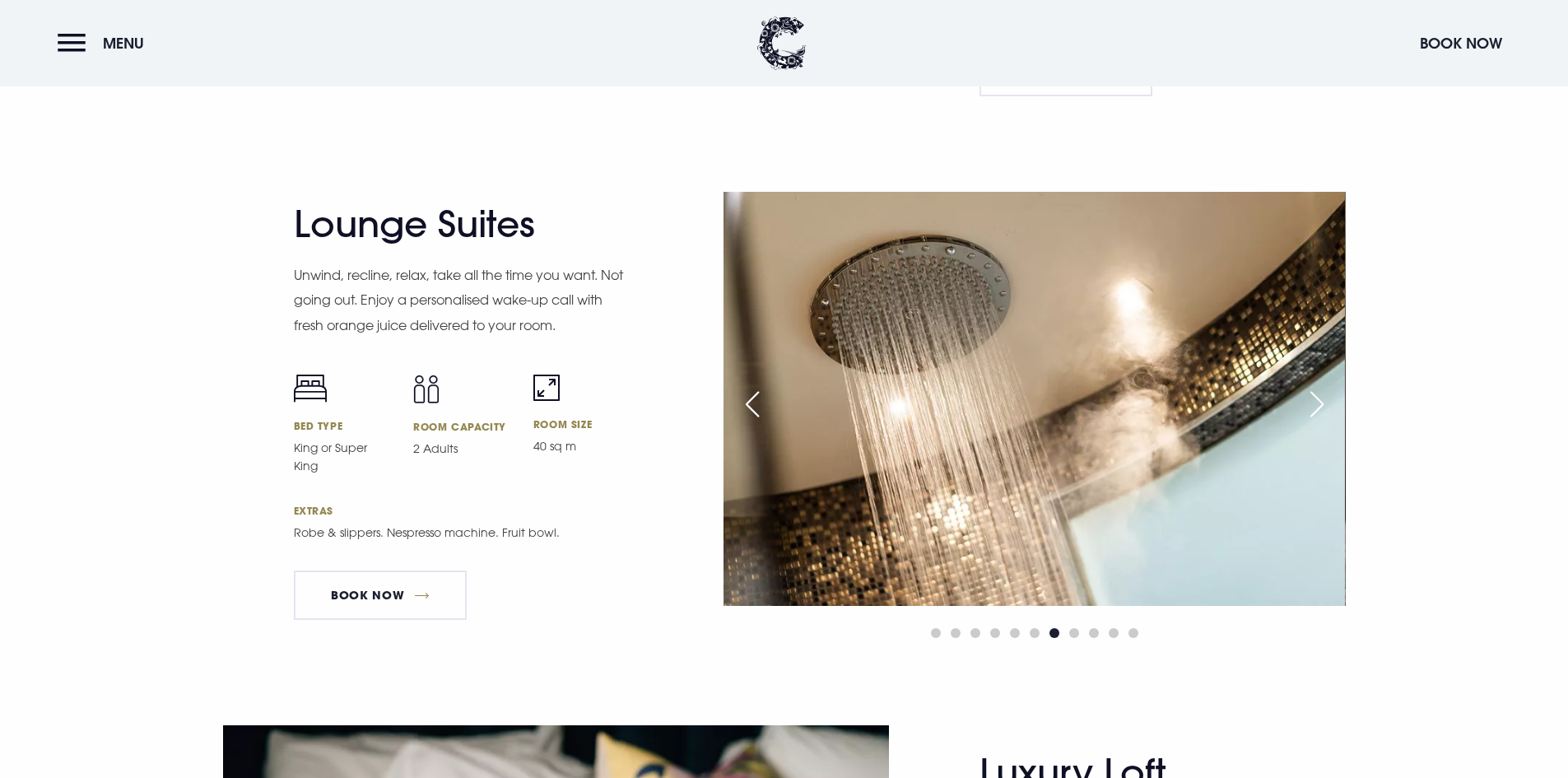
click at [1311, 392] on div "Next slide" at bounding box center [1317, 404] width 41 height 36
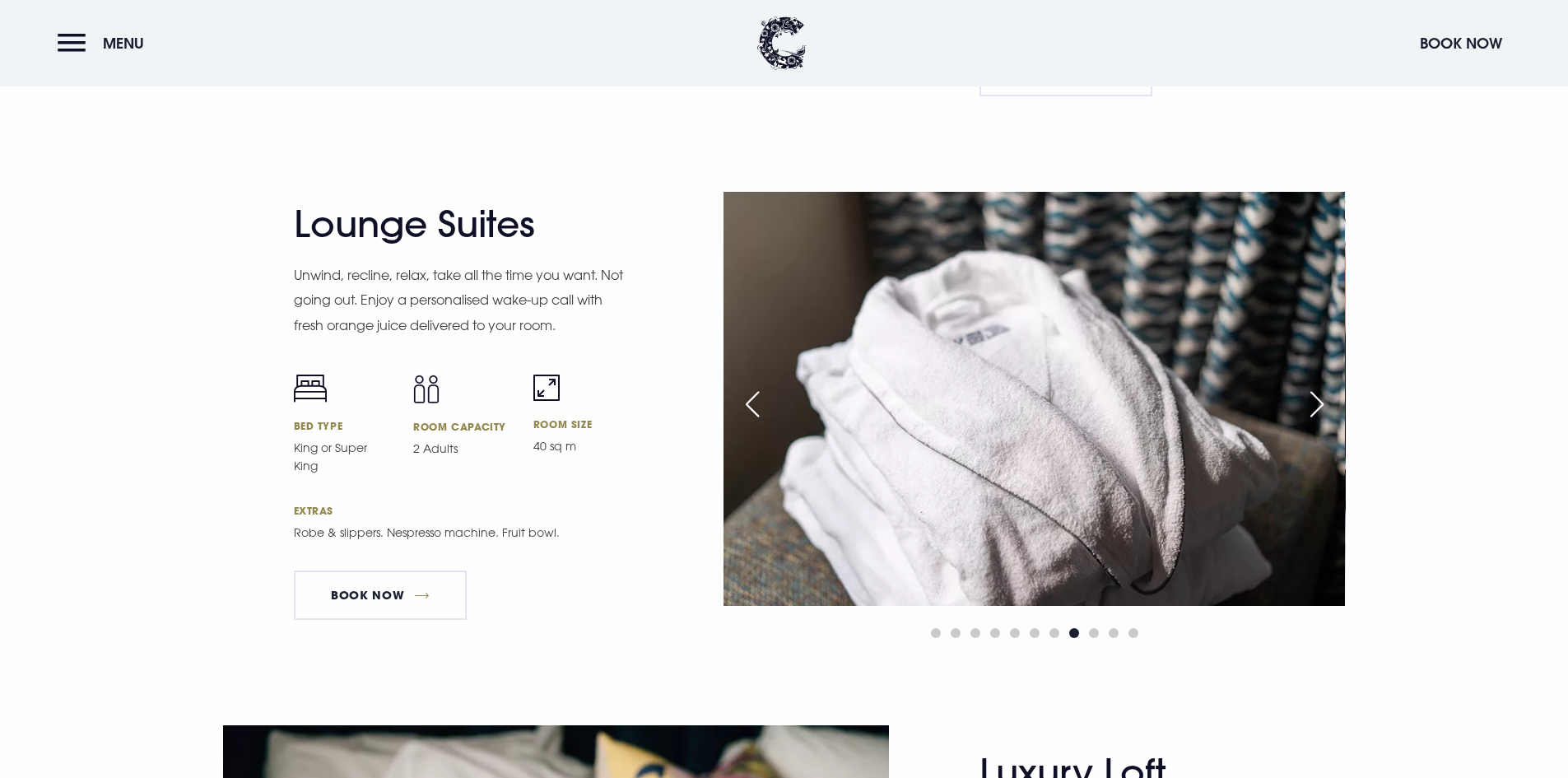
click at [1311, 392] on div "Next slide" at bounding box center [1317, 404] width 41 height 36
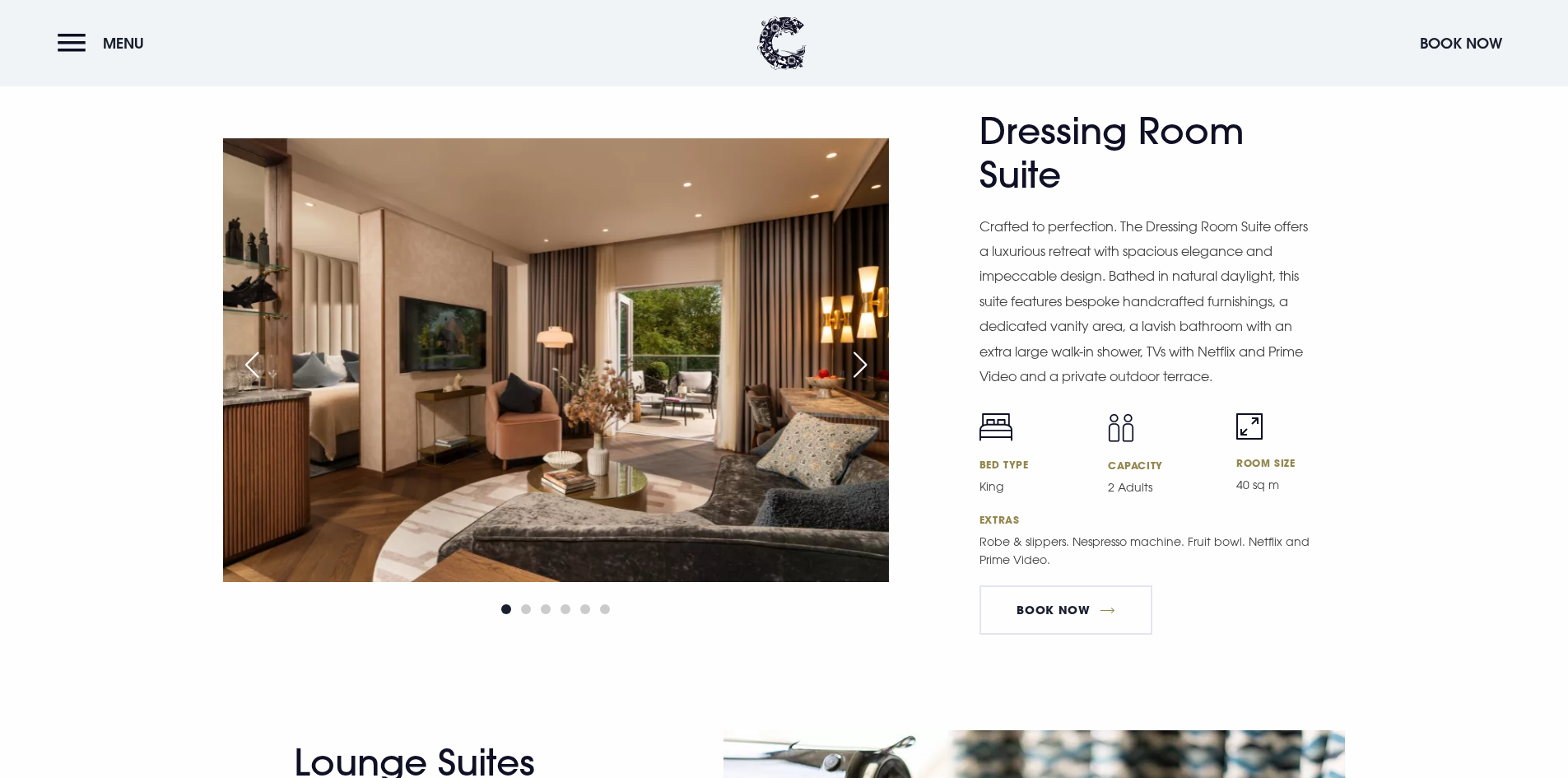
scroll to position [2716, 0]
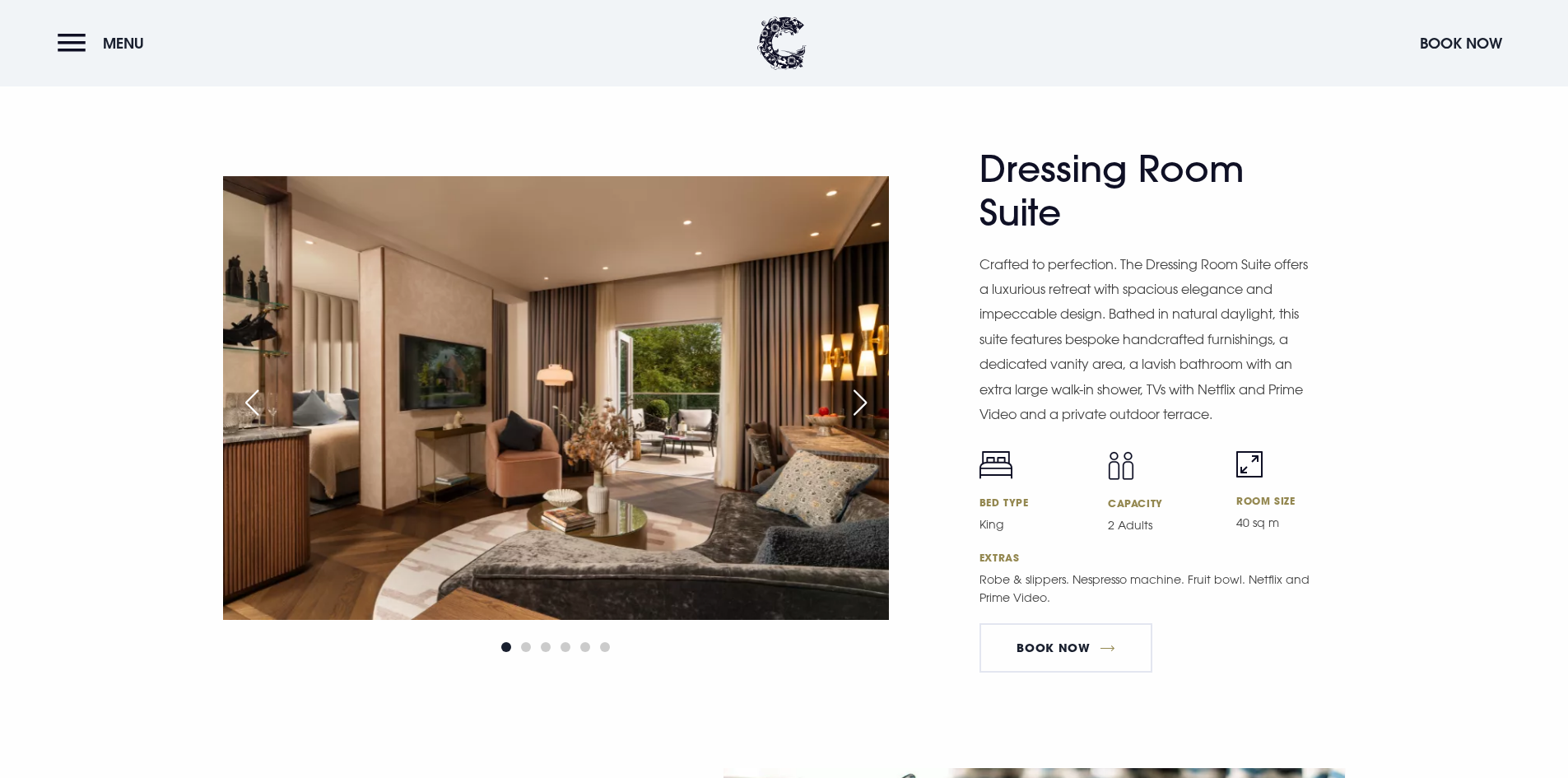
click at [863, 401] on div "Next slide" at bounding box center [860, 402] width 41 height 36
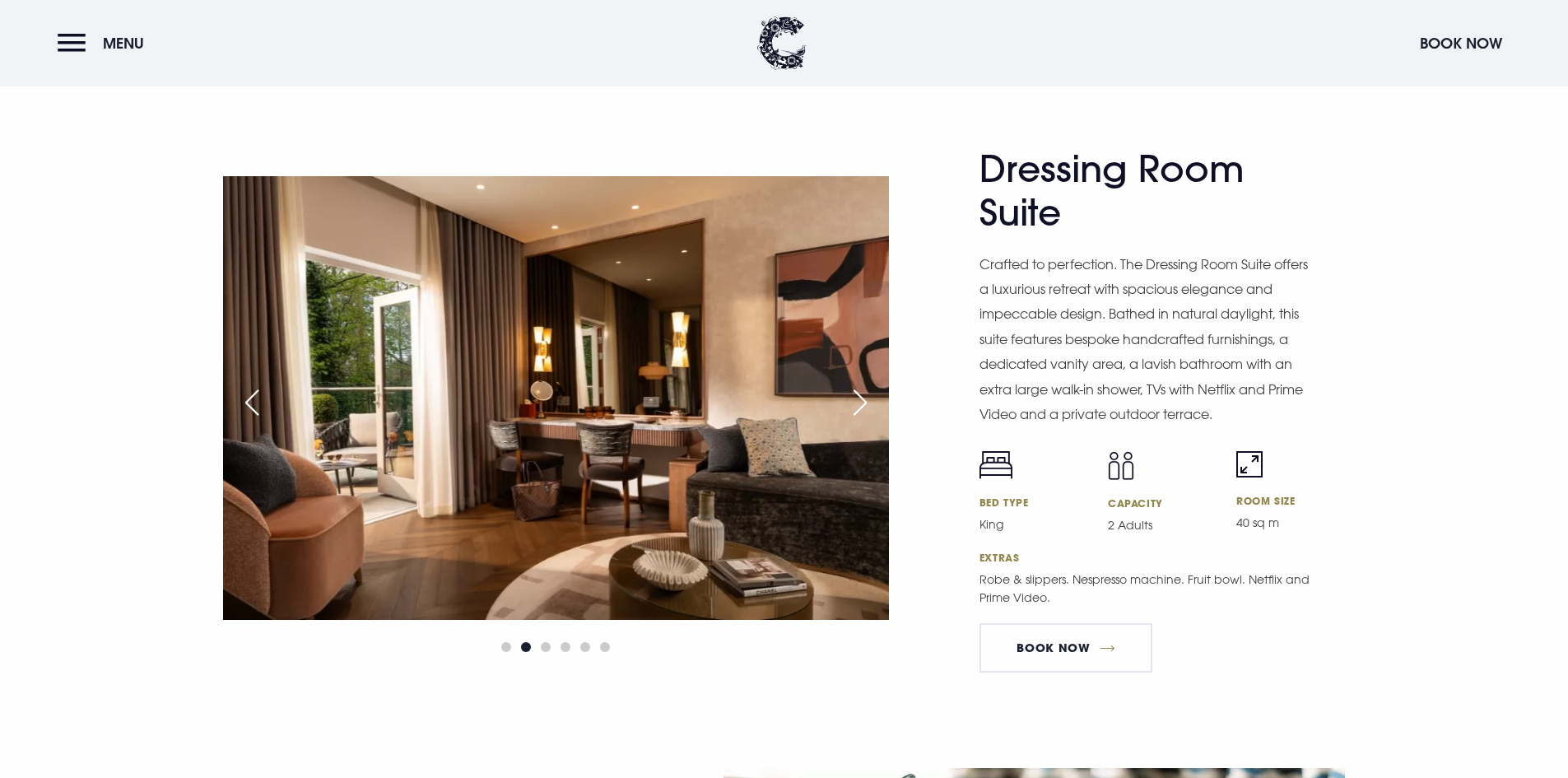
click at [863, 401] on div "Next slide" at bounding box center [860, 402] width 41 height 36
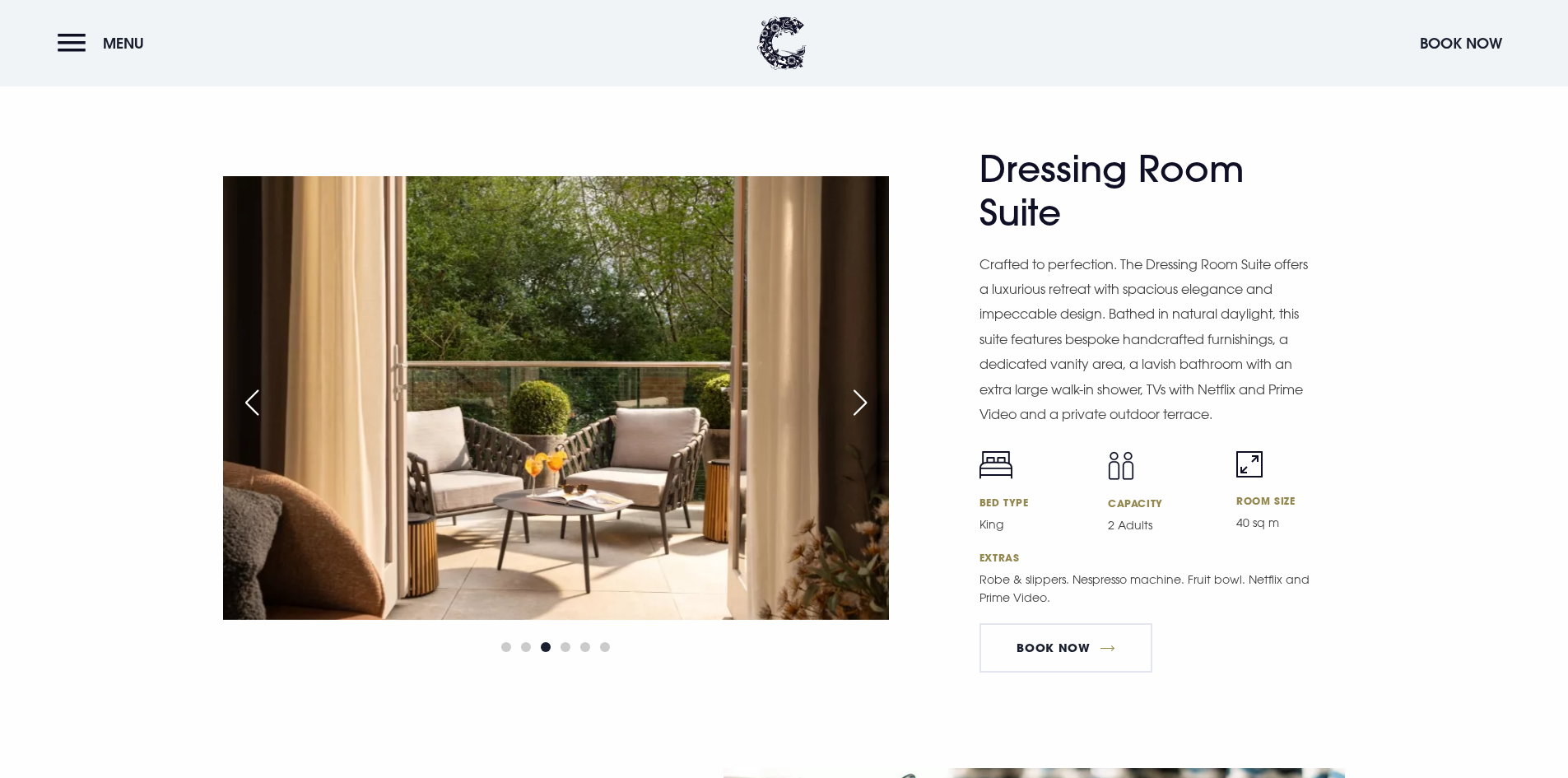
click at [863, 401] on div "Next slide" at bounding box center [860, 402] width 41 height 36
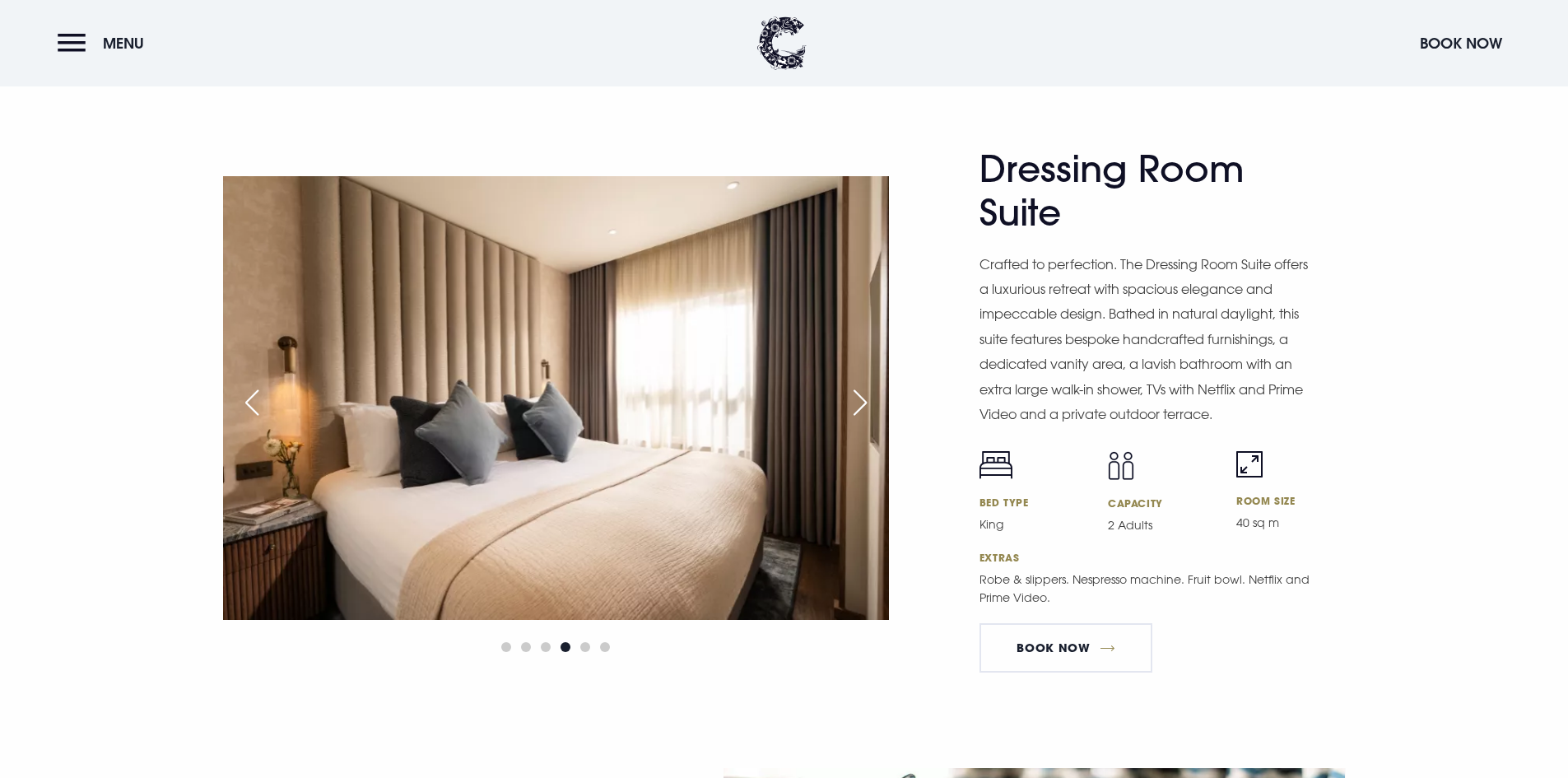
click at [863, 401] on div "Next slide" at bounding box center [860, 402] width 41 height 36
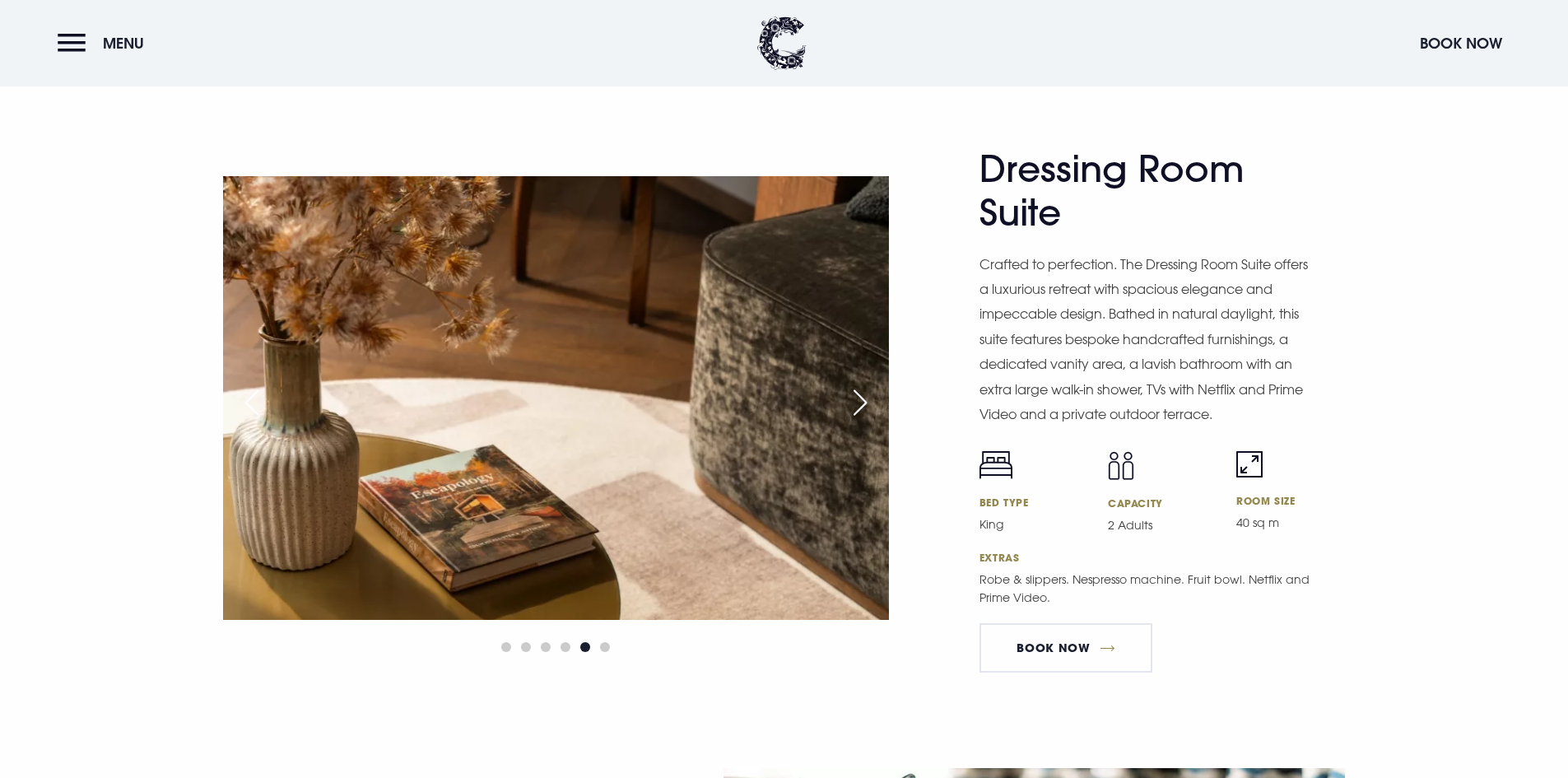
click at [863, 401] on div "Next slide" at bounding box center [860, 402] width 41 height 36
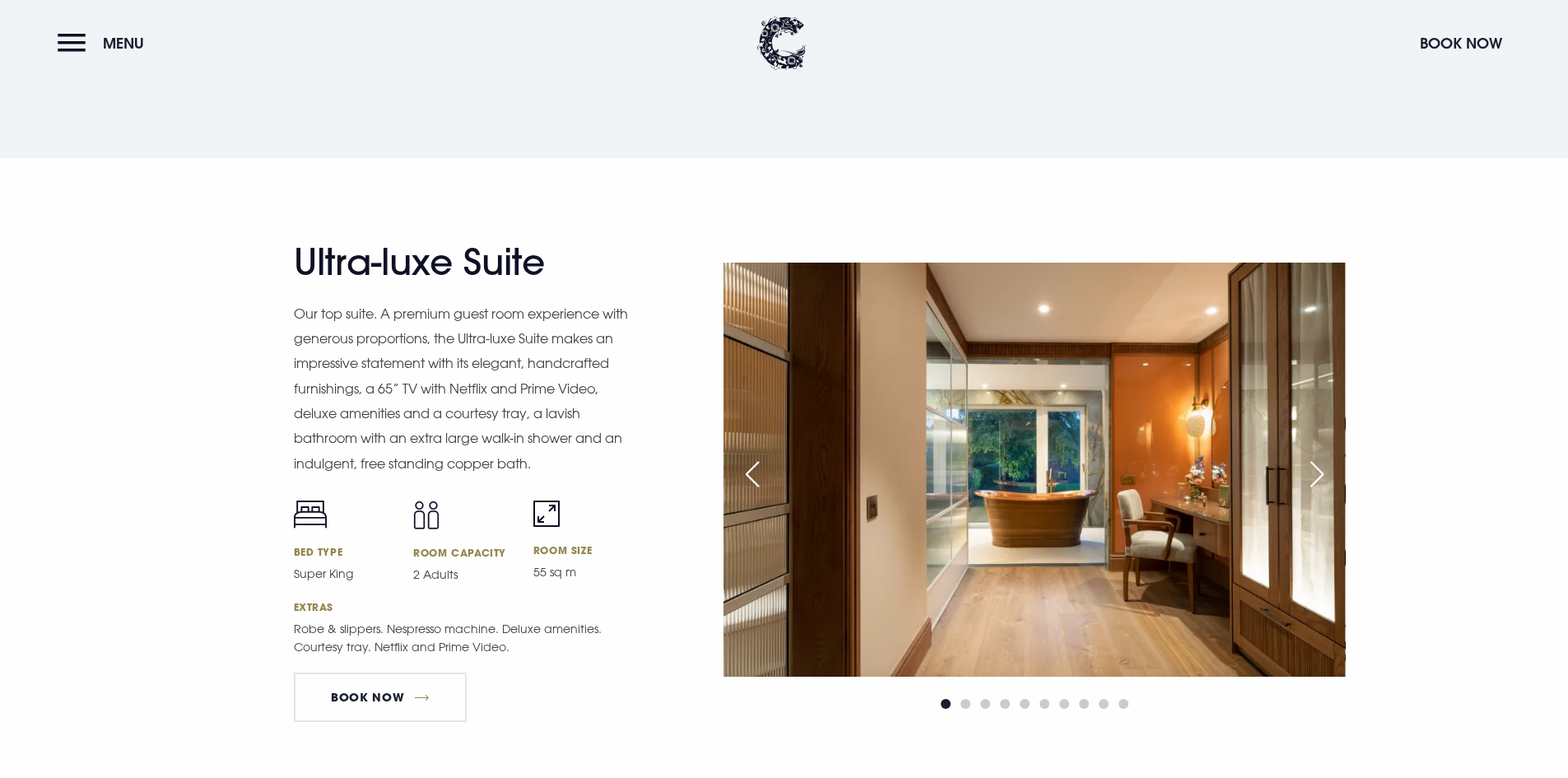
scroll to position [2140, 0]
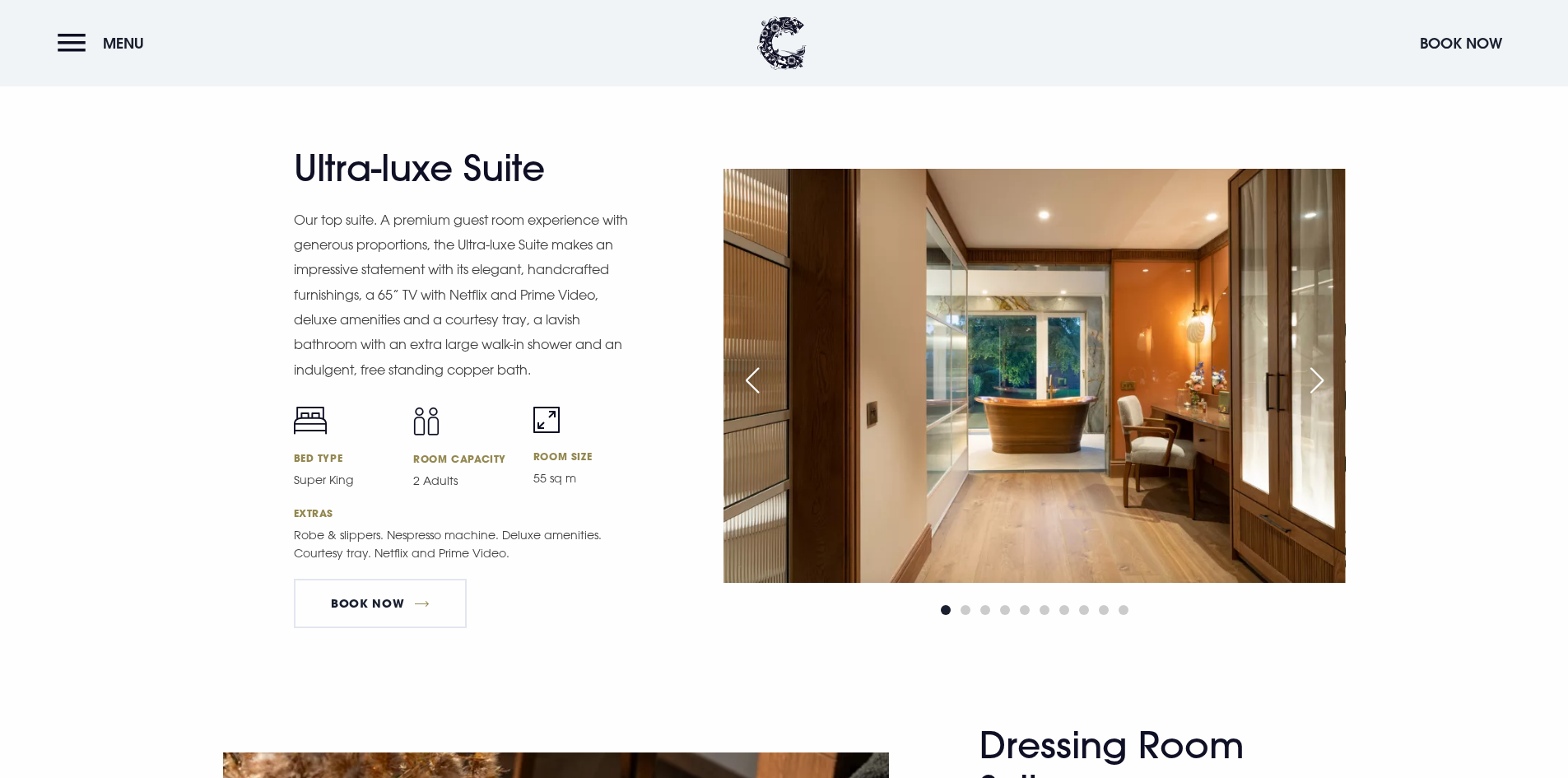
click at [1313, 380] on div "Next slide" at bounding box center [1317, 381] width 41 height 36
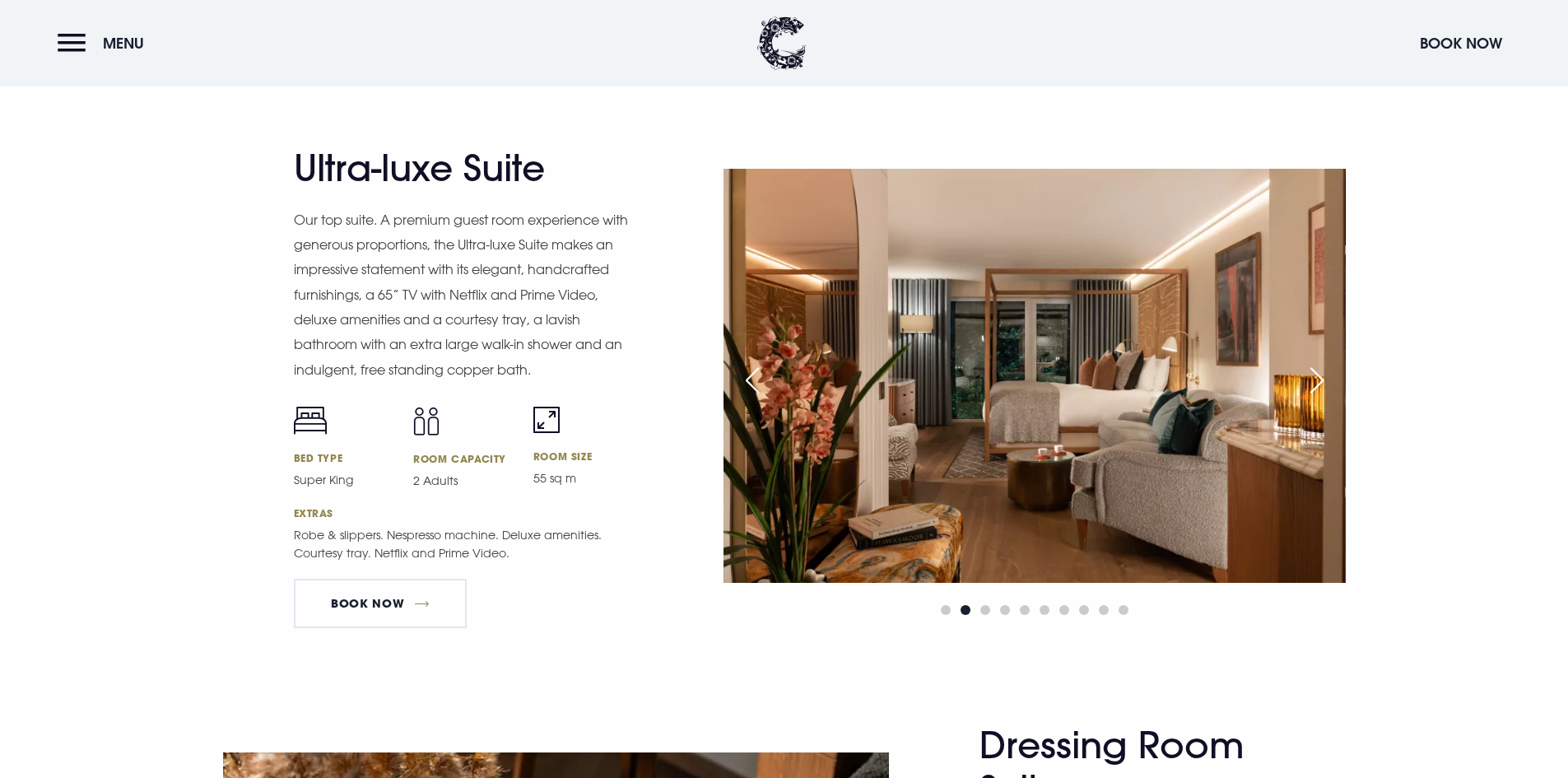
click at [1313, 380] on div "Next slide" at bounding box center [1317, 381] width 41 height 36
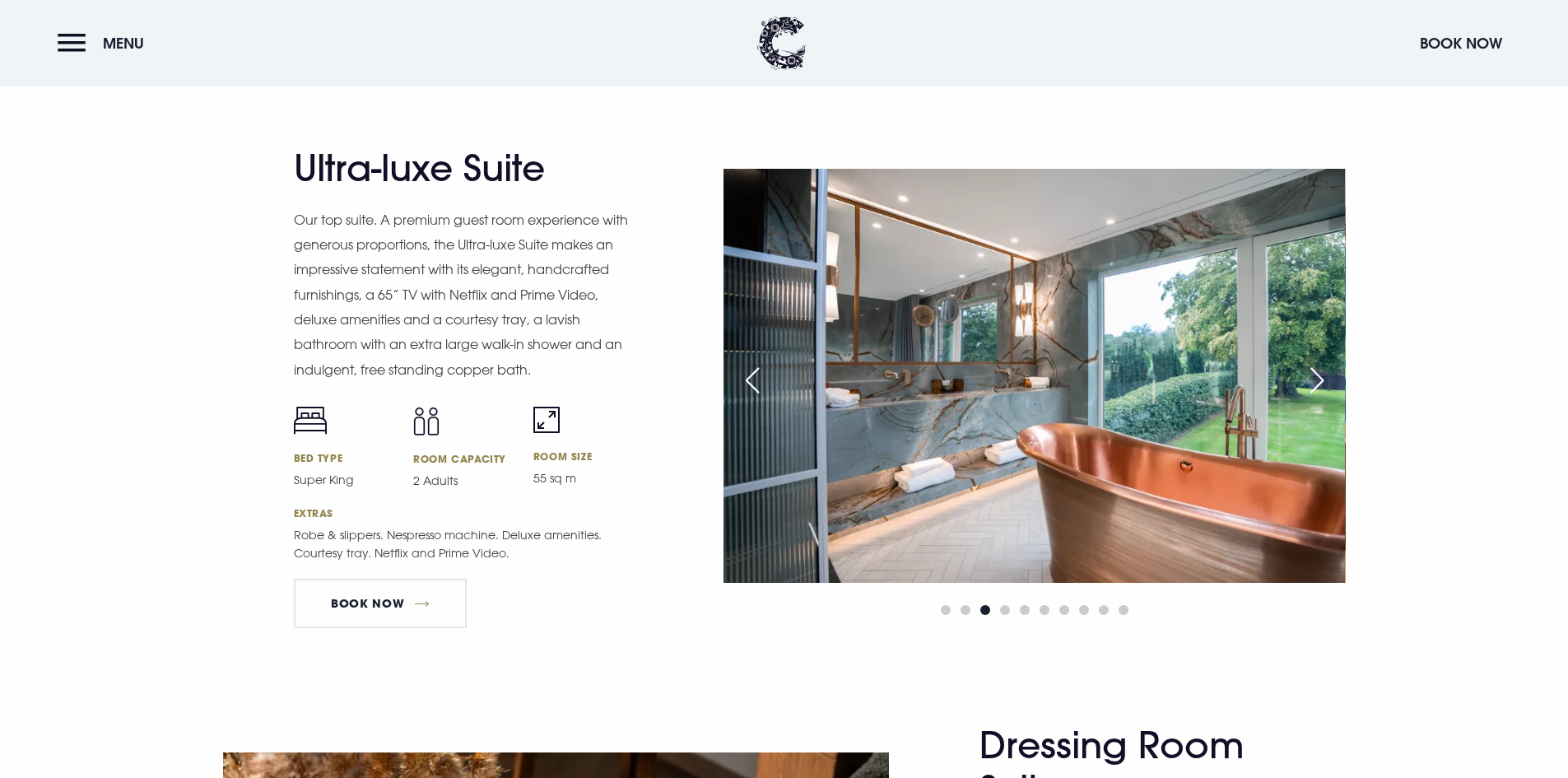
click at [1313, 380] on div "Next slide" at bounding box center [1317, 381] width 41 height 36
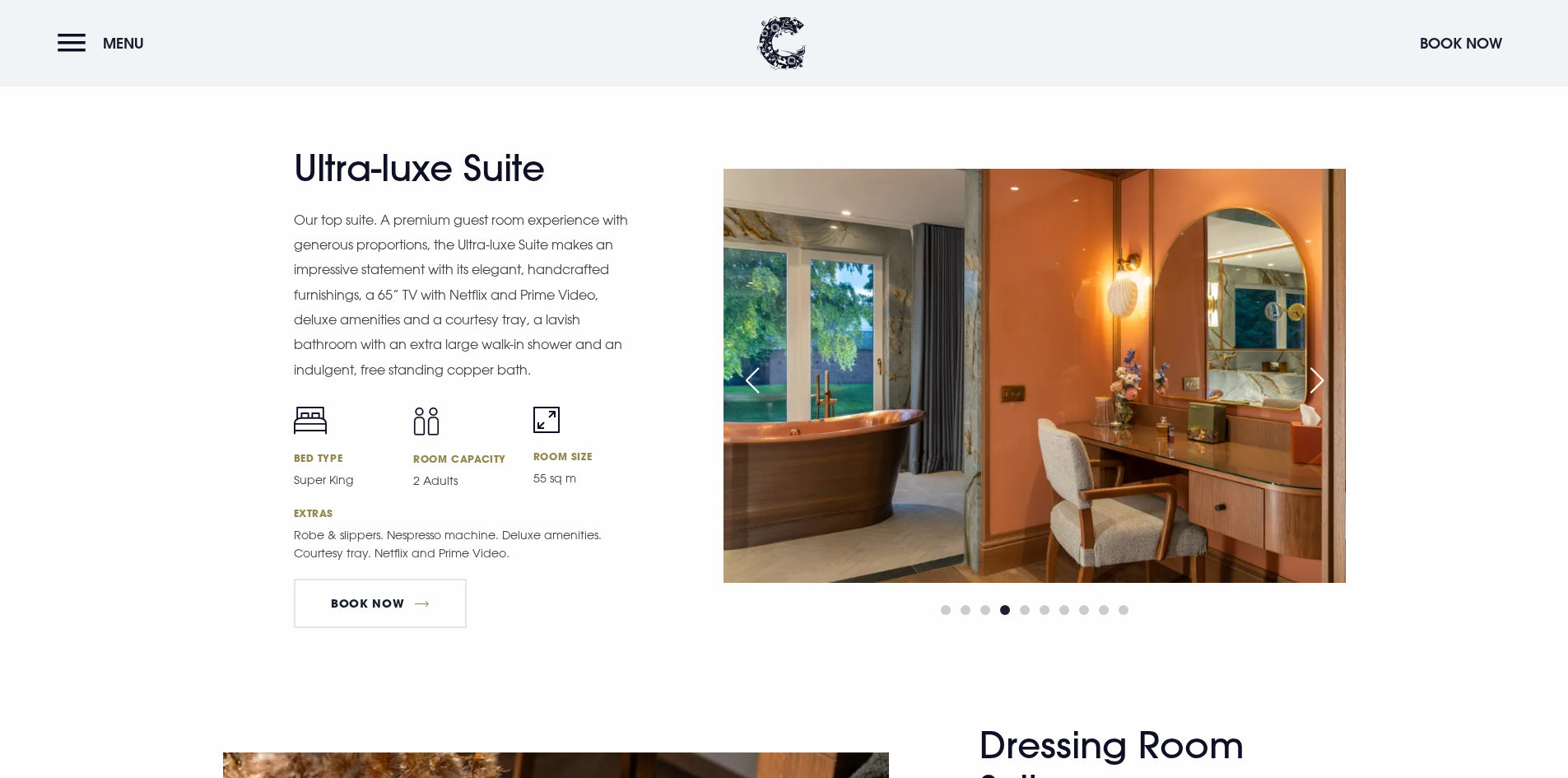
click at [1313, 380] on div "Next slide" at bounding box center [1317, 381] width 41 height 36
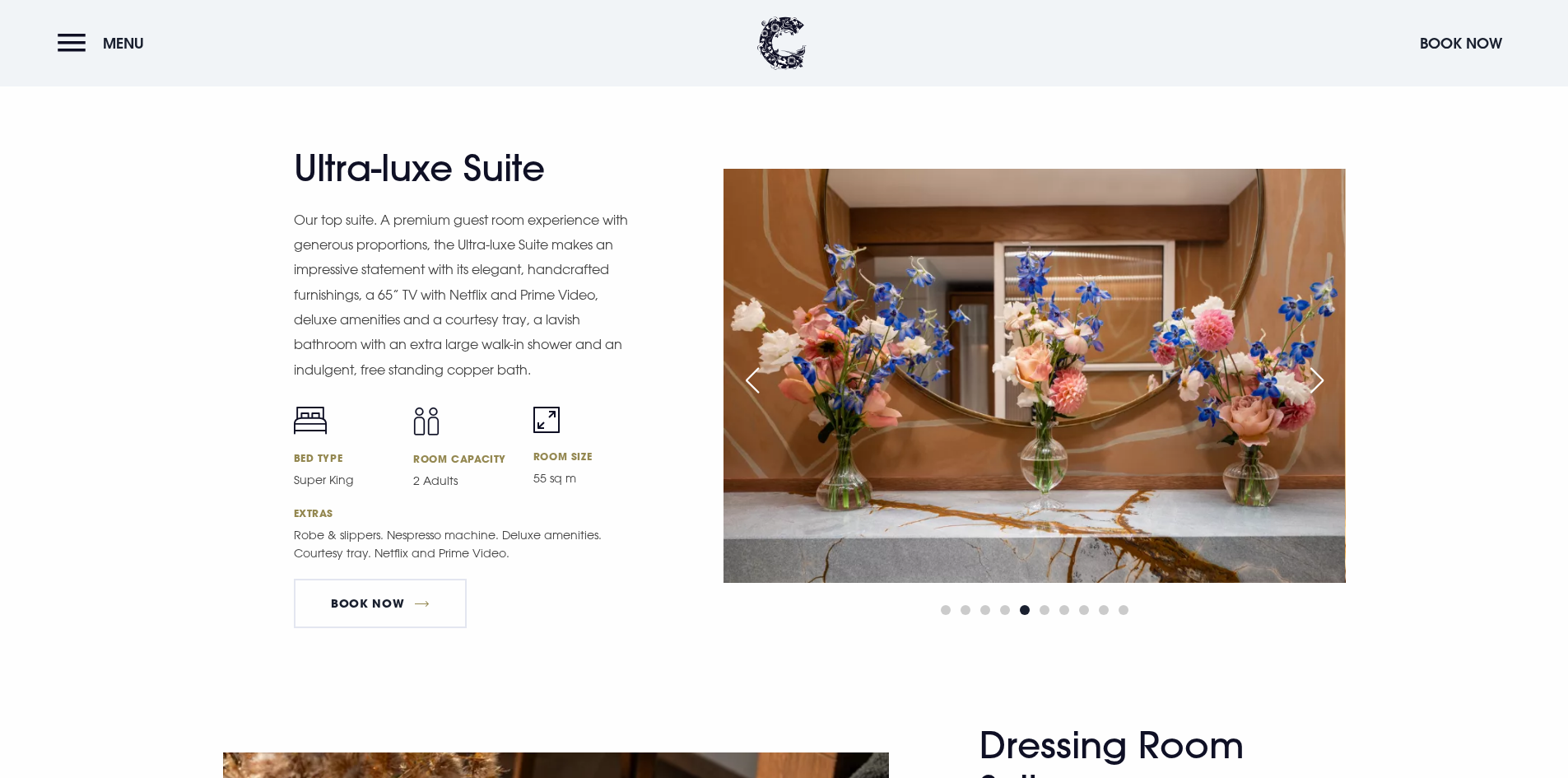
click at [1313, 380] on div "Next slide" at bounding box center [1317, 381] width 41 height 36
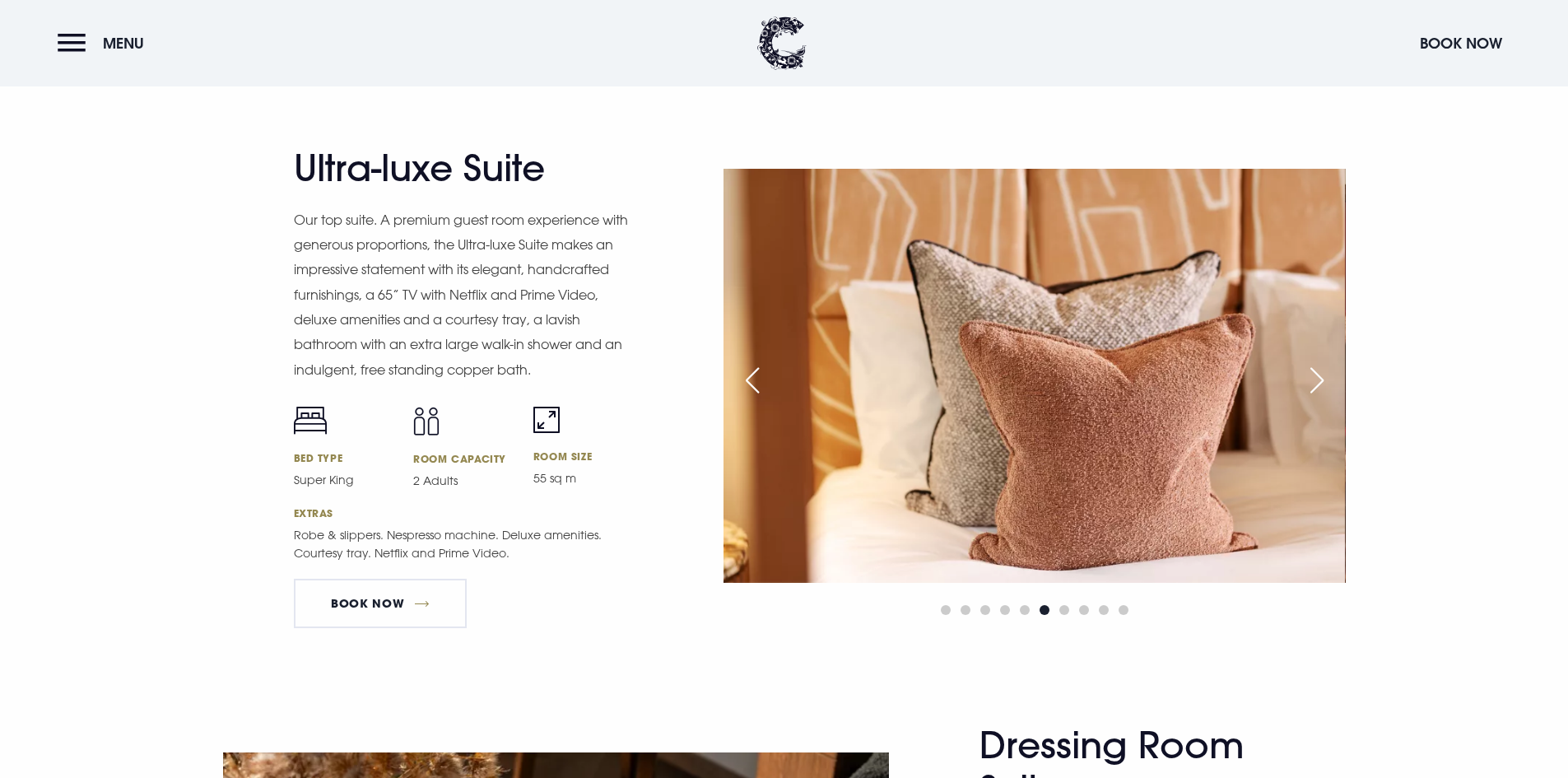
click at [1313, 380] on div "Next slide" at bounding box center [1317, 381] width 41 height 36
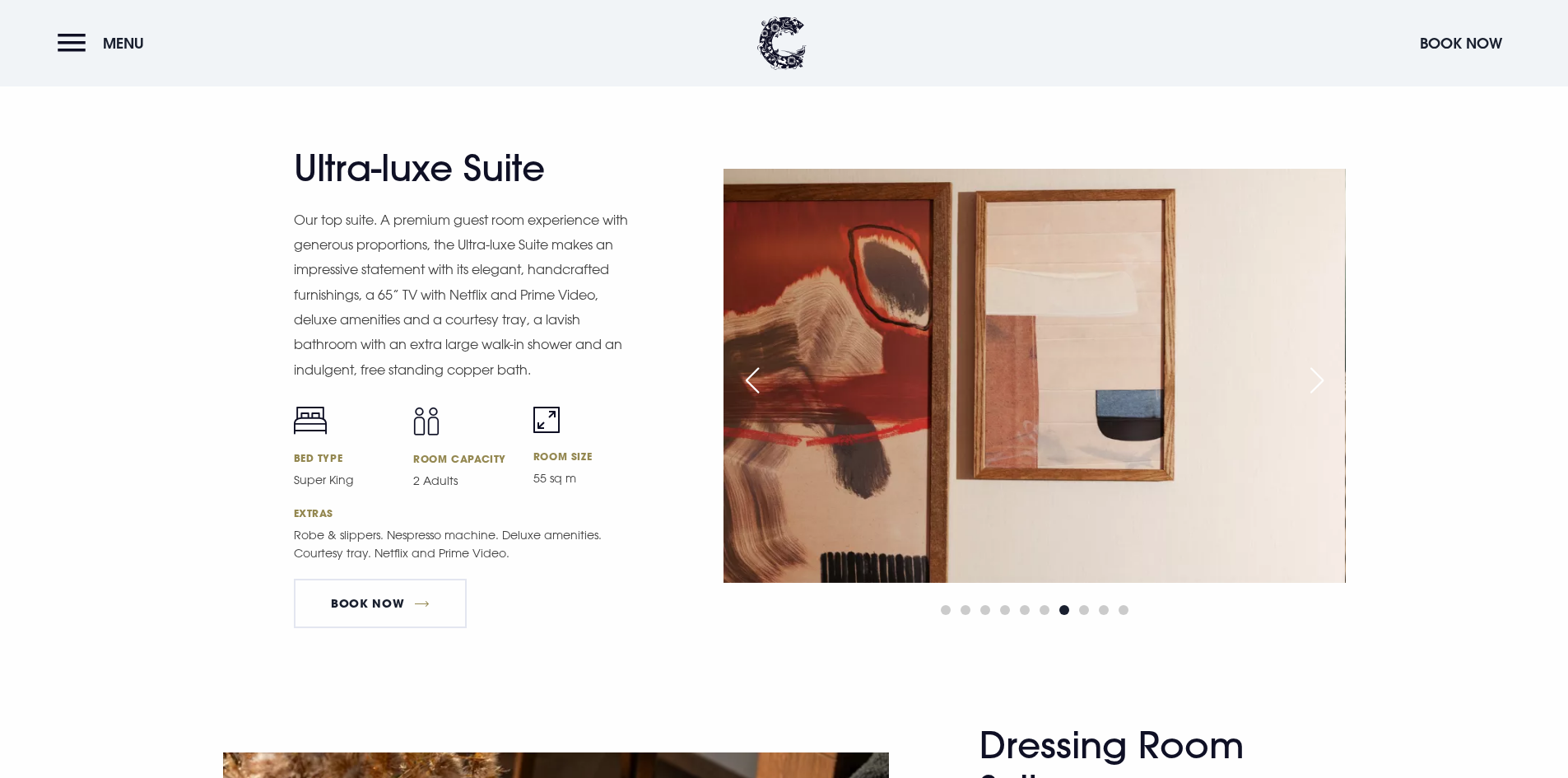
click at [1313, 380] on div "Next slide" at bounding box center [1317, 381] width 41 height 36
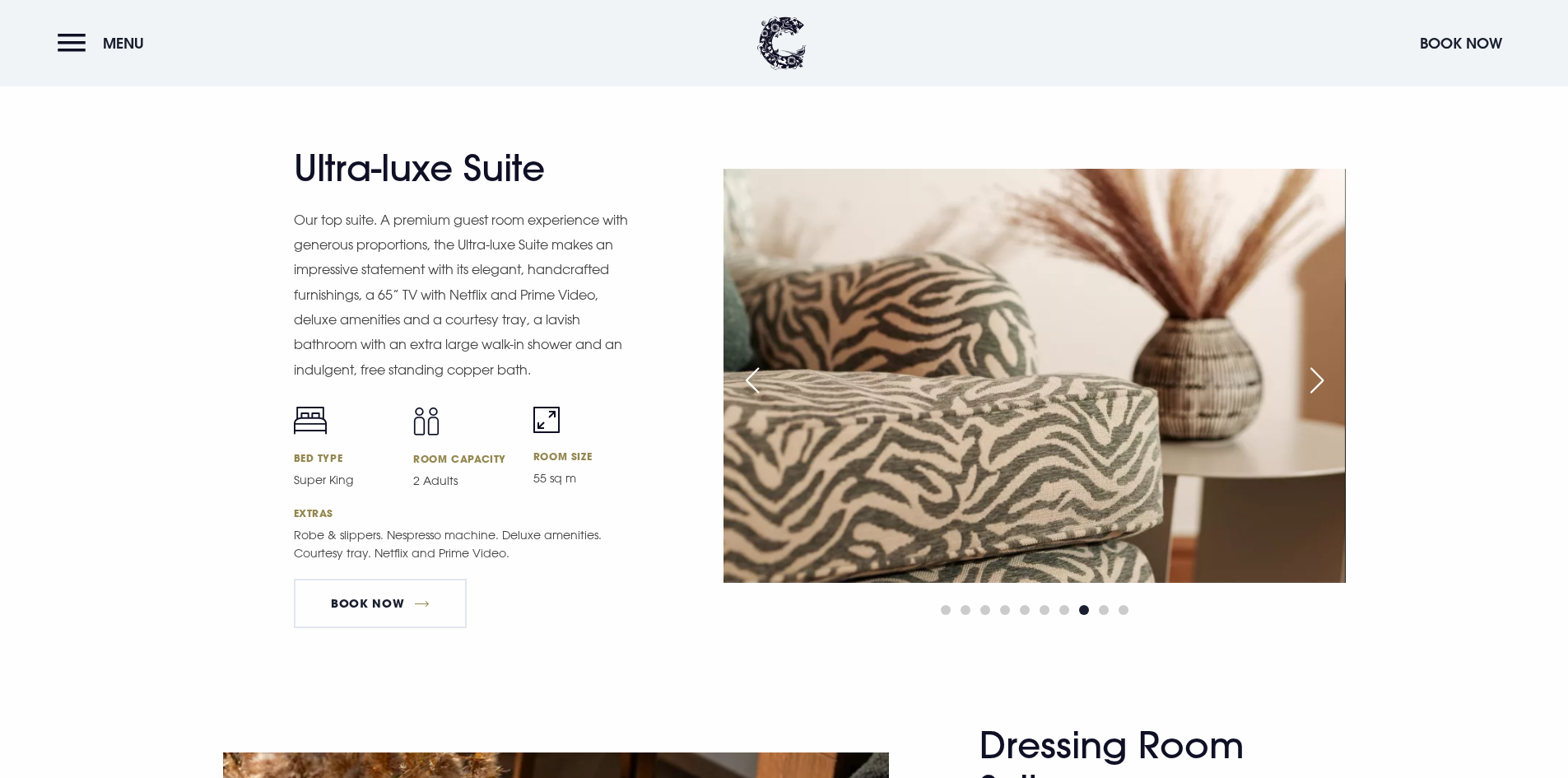
click at [1313, 380] on div "Next slide" at bounding box center [1317, 381] width 41 height 36
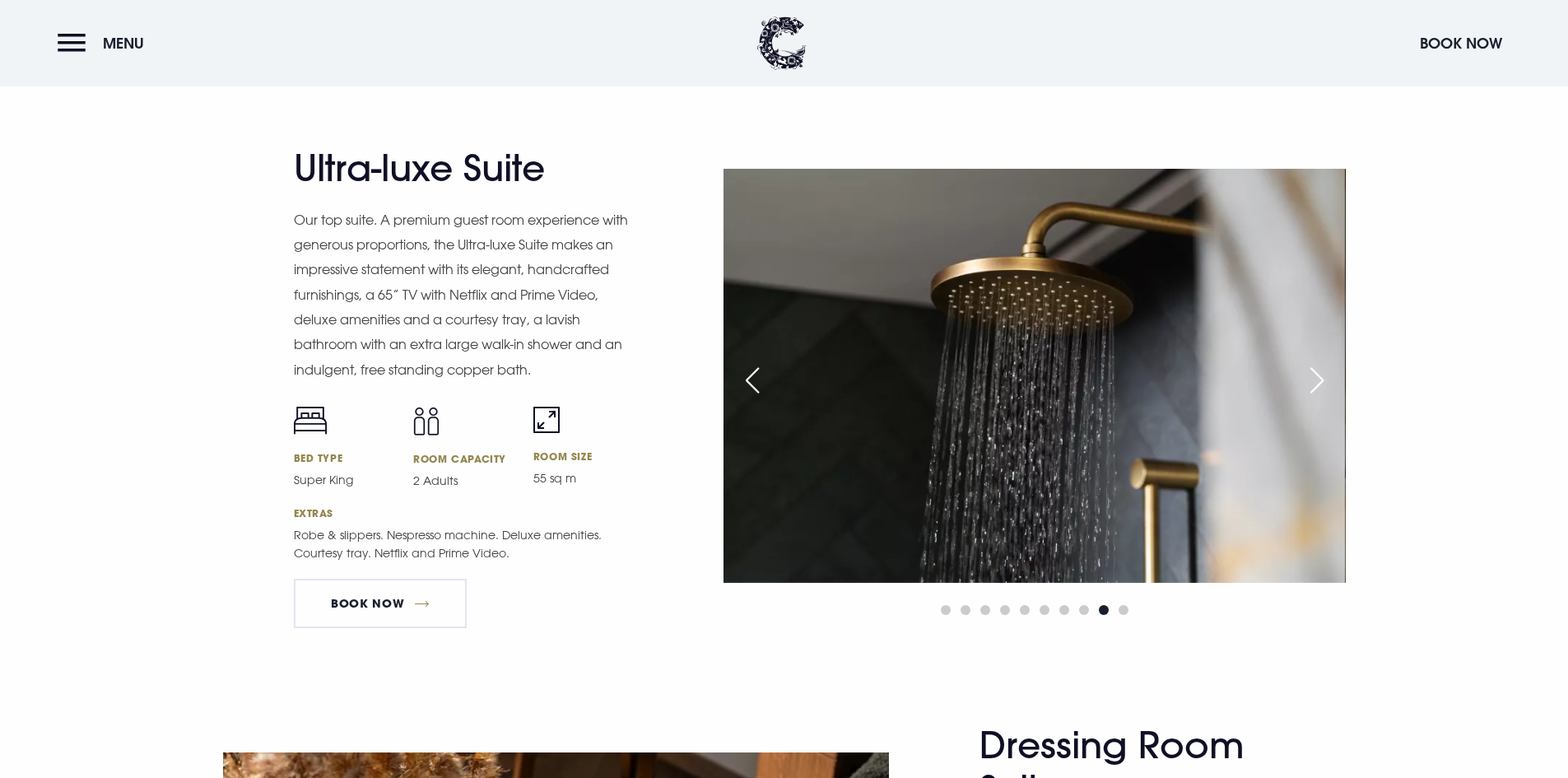
click at [1313, 380] on div "Next slide" at bounding box center [1317, 381] width 41 height 36
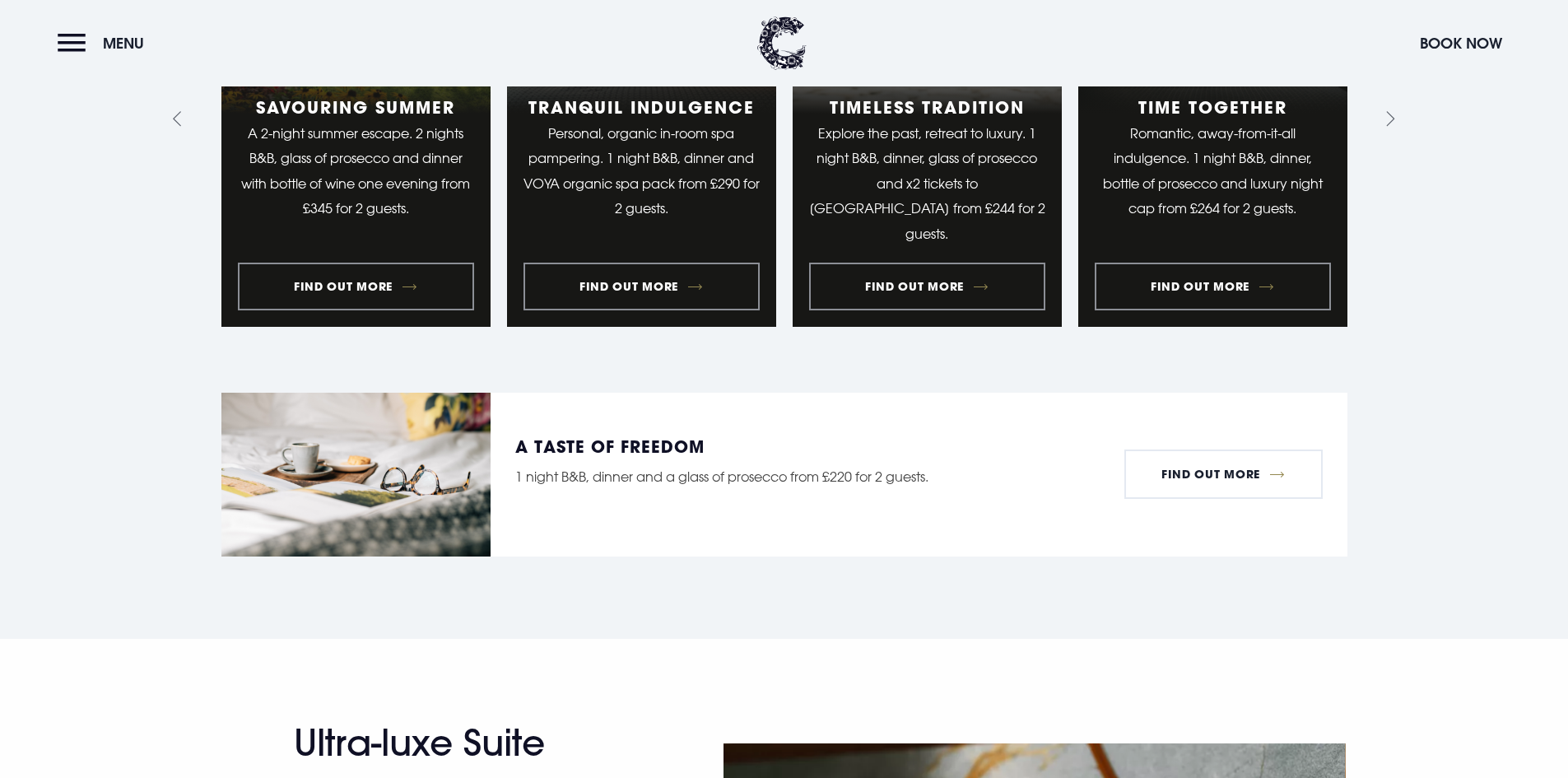
scroll to position [1563, 0]
